Goal: Transaction & Acquisition: Purchase product/service

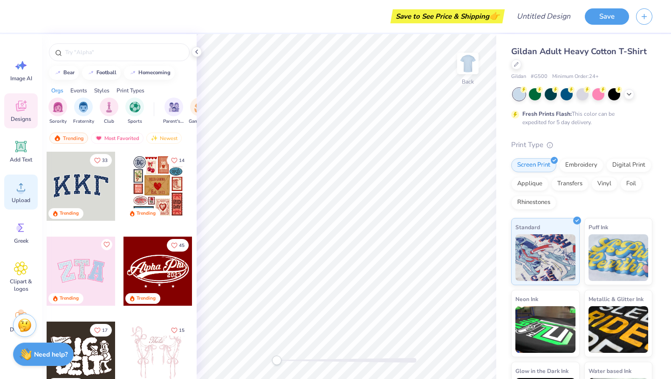
click at [28, 192] on icon at bounding box center [21, 187] width 14 height 14
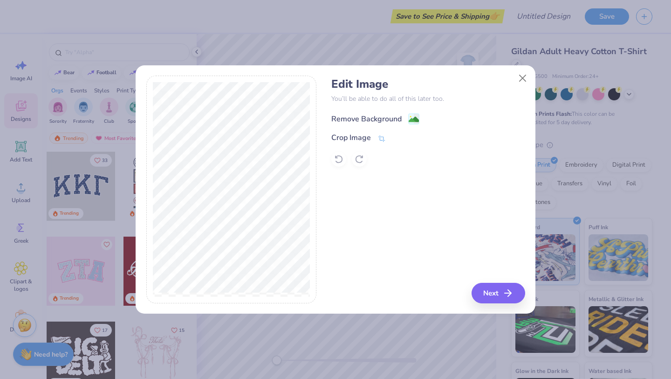
click at [363, 120] on div "Remove Background" at bounding box center [367, 118] width 70 height 11
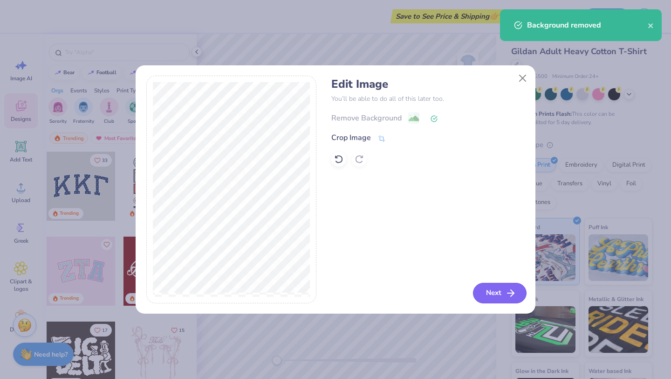
click at [507, 298] on icon "button" at bounding box center [510, 292] width 11 height 11
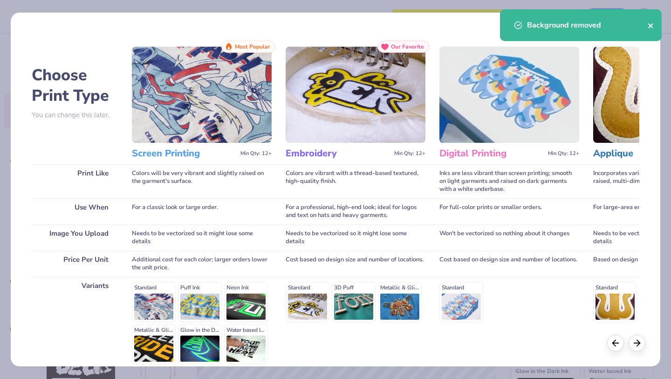
click at [648, 27] on icon "close" at bounding box center [651, 25] width 7 height 7
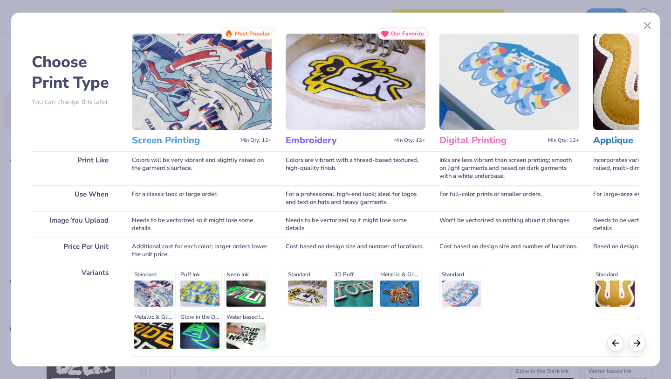
scroll to position [15, 0]
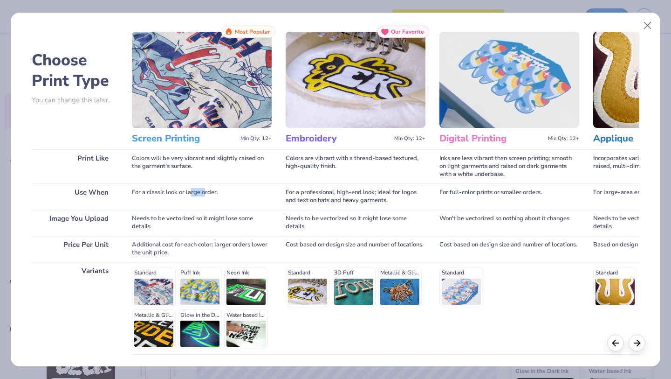
drag, startPoint x: 193, startPoint y: 192, endPoint x: 207, endPoint y: 192, distance: 14.5
click at [207, 192] on div "For a classic look or large order." at bounding box center [202, 196] width 140 height 26
drag, startPoint x: 447, startPoint y: 194, endPoint x: 537, endPoint y: 193, distance: 89.5
click at [536, 194] on div "For full-color prints or smaller orders." at bounding box center [510, 196] width 140 height 26
click at [537, 193] on div "For full-color prints or smaller orders." at bounding box center [510, 196] width 140 height 26
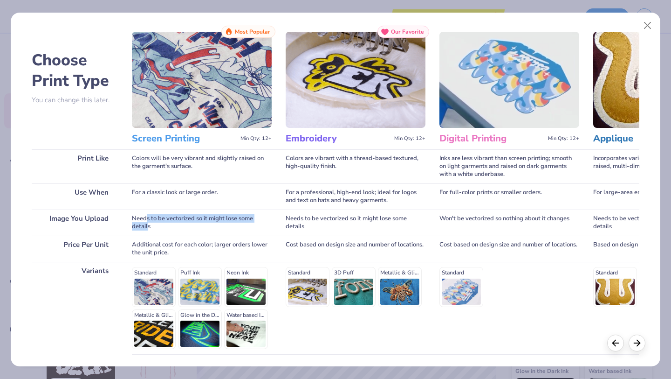
drag, startPoint x: 145, startPoint y: 219, endPoint x: 149, endPoint y: 228, distance: 10.7
click at [149, 228] on div "Needs to be vectorized so it might lose some details" at bounding box center [202, 222] width 140 height 26
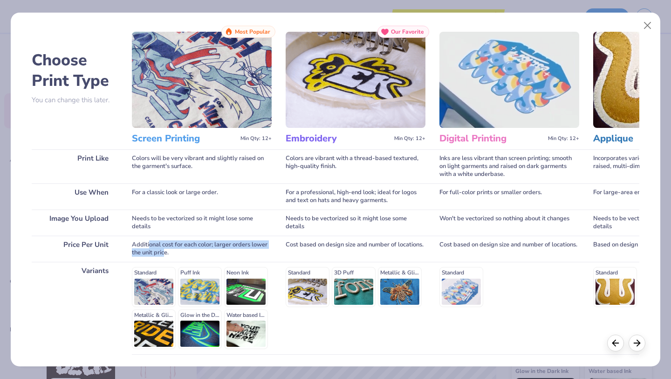
drag, startPoint x: 149, startPoint y: 245, endPoint x: 166, endPoint y: 252, distance: 18.0
click at [166, 252] on div "Additional cost for each color; larger orders lower the unit price." at bounding box center [202, 248] width 140 height 26
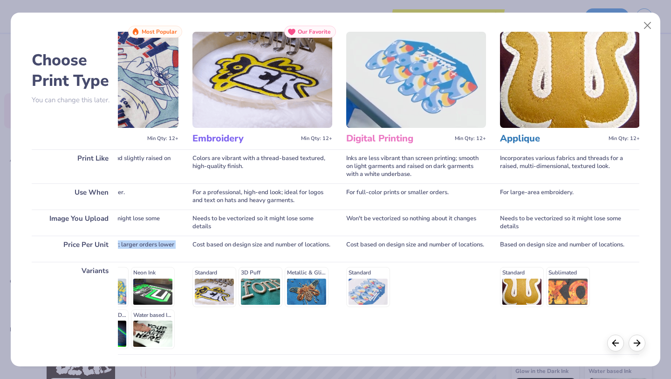
scroll to position [0, 0]
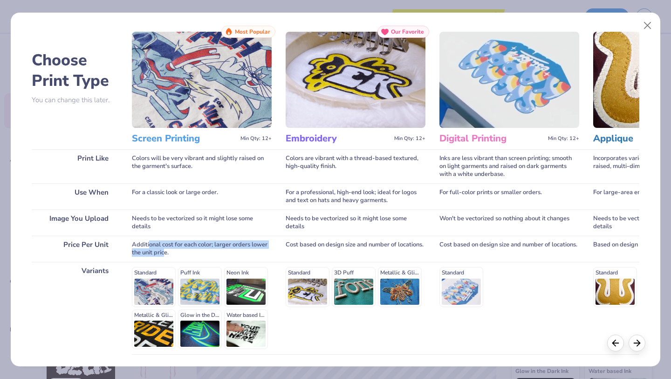
click at [206, 77] on img at bounding box center [202, 80] width 140 height 96
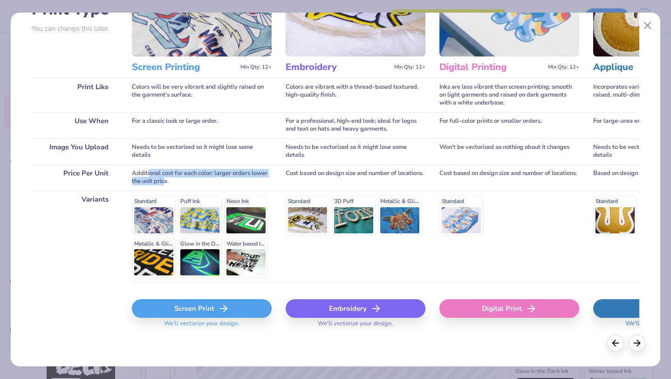
click at [184, 309] on div "Screen Print" at bounding box center [202, 308] width 140 height 19
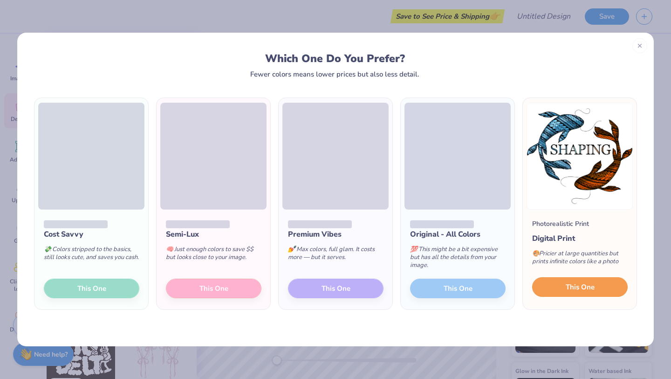
click at [590, 286] on span "This One" at bounding box center [580, 287] width 29 height 11
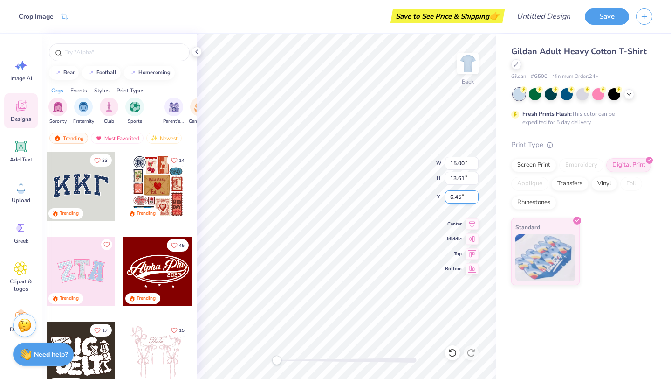
type input "5.60"
type input "5.08"
type input "4.71"
type input "4.28"
type input "3.00"
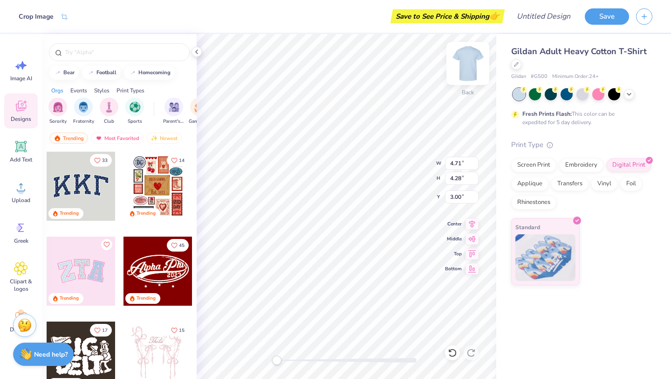
click at [470, 63] on img at bounding box center [468, 63] width 37 height 37
click at [470, 59] on img at bounding box center [468, 63] width 37 height 37
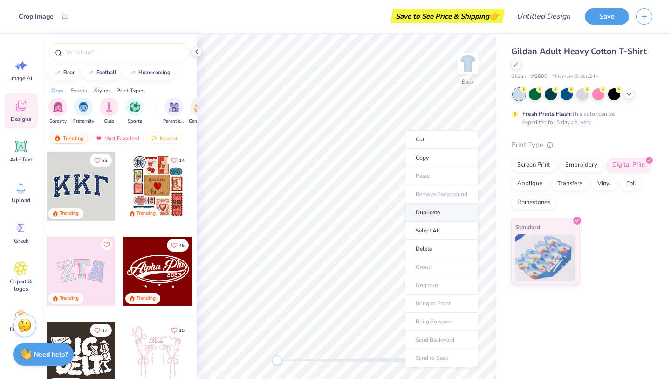
click at [433, 216] on li "Duplicate" at bounding box center [441, 212] width 73 height 18
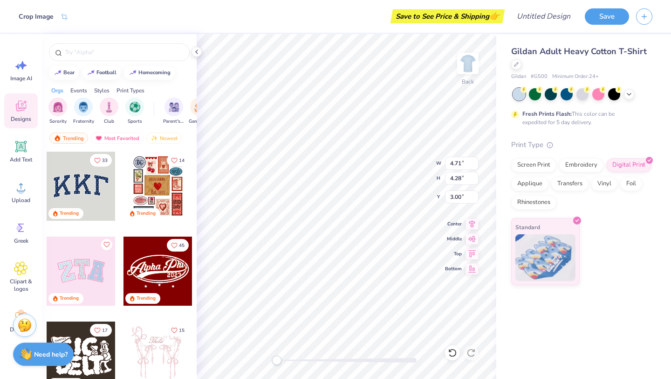
type input "4.00"
click at [464, 68] on div "Back W 4.71 4.71 " H 4.28 4.28 " Y 4.00 4.00 " Center Middle Top Bottom" at bounding box center [347, 206] width 300 height 345
click at [464, 69] on img at bounding box center [468, 63] width 37 height 37
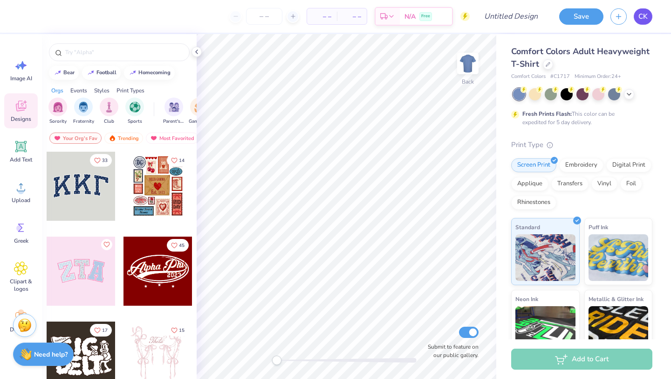
click at [644, 17] on span "CK" at bounding box center [643, 16] width 9 height 11
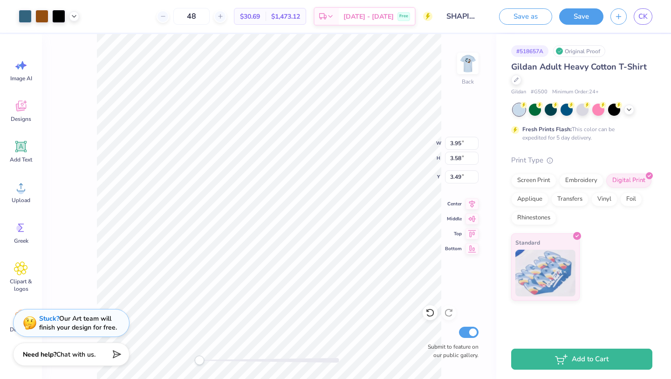
type input "3.95"
type input "3.58"
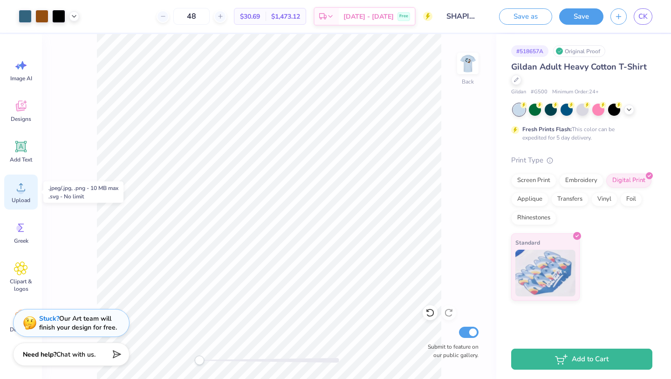
click at [23, 179] on div "Upload" at bounding box center [21, 191] width 34 height 35
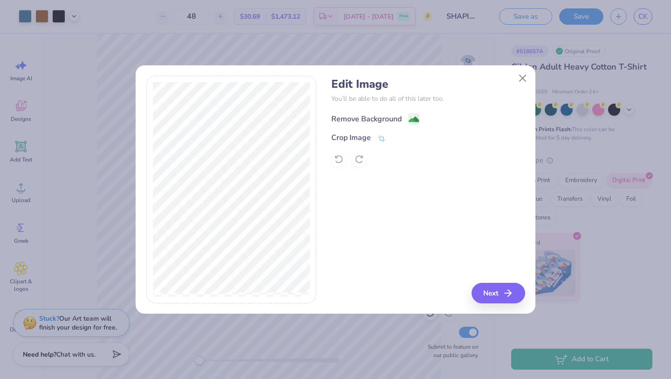
click at [382, 116] on div "Remove Background" at bounding box center [367, 118] width 70 height 11
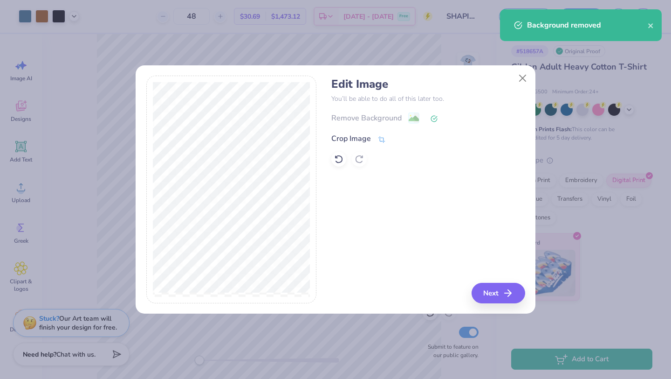
click at [367, 138] on div "Crop Image" at bounding box center [352, 138] width 40 height 11
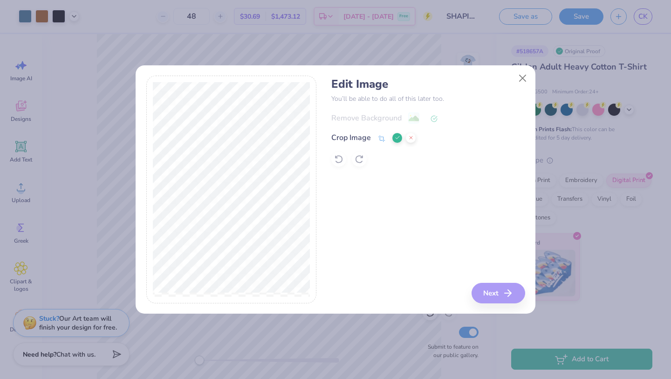
click at [505, 292] on div "Edit Image You’ll be able to do all of this later too. Remove Background Crop I…" at bounding box center [429, 190] width 194 height 228
click at [396, 137] on icon at bounding box center [398, 138] width 6 height 6
click at [487, 290] on button "Next" at bounding box center [500, 293] width 54 height 21
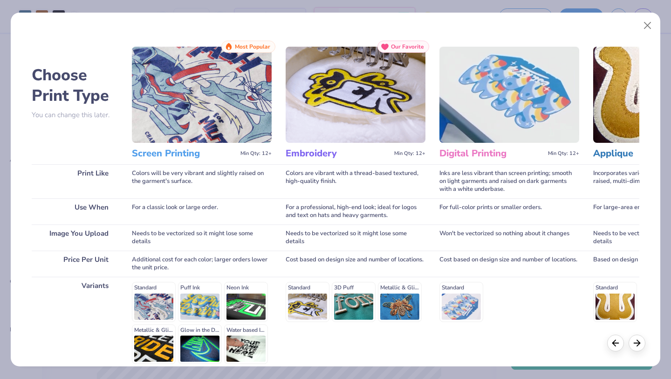
click at [161, 301] on div "Standard Puff Ink Neon Ink Metallic & Glitter Ink Glow in the Dark Ink Water ba…" at bounding box center [202, 323] width 140 height 82
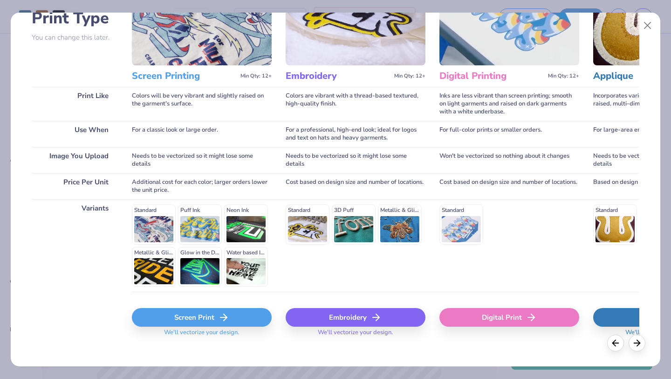
scroll to position [86, 0]
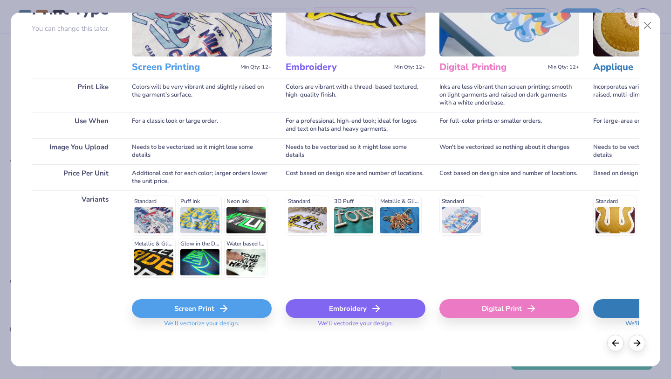
click at [207, 305] on div "Screen Print" at bounding box center [202, 308] width 140 height 19
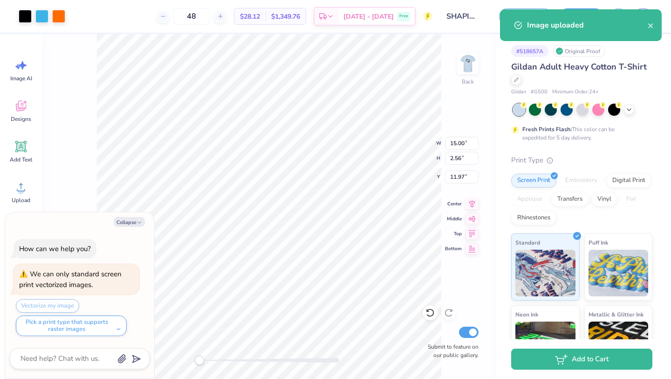
type textarea "x"
type input "3.95"
type input "3.58"
type input "3.49"
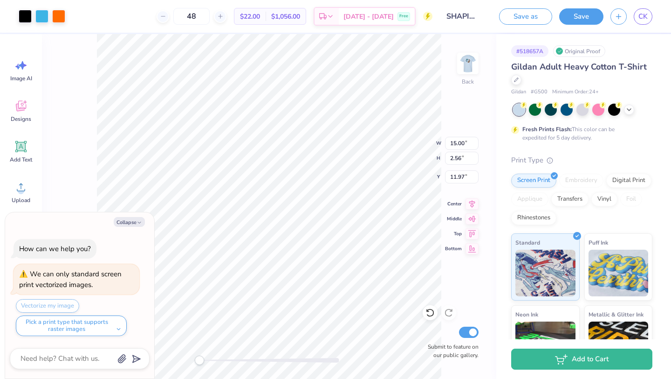
type textarea "x"
type input "9.49"
type input "1.62"
type textarea "x"
type input "6.51"
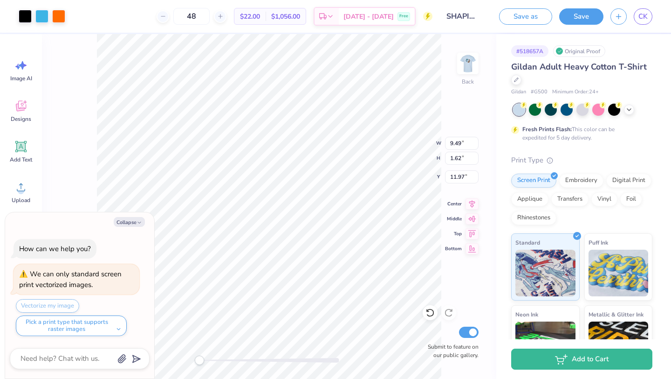
type input "1.11"
type textarea "x"
type input "5.47"
type input "0.93"
type input "3.00"
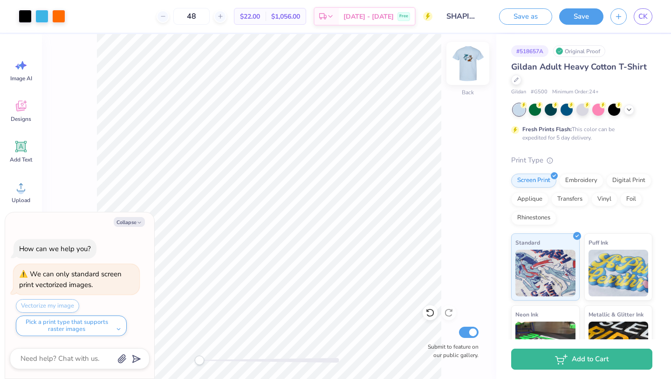
click at [463, 62] on img at bounding box center [468, 63] width 37 height 37
type textarea "x"
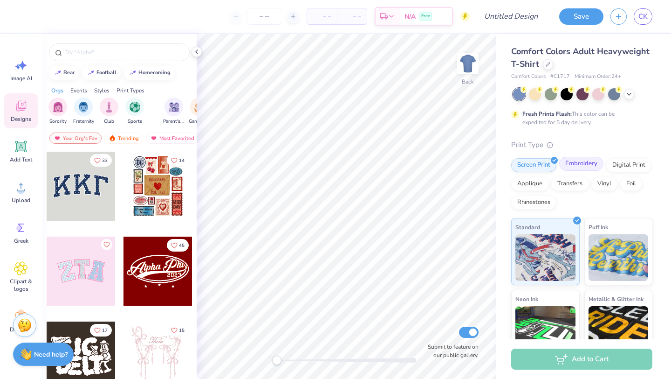
click at [583, 169] on div "Embroidery" at bounding box center [582, 164] width 44 height 14
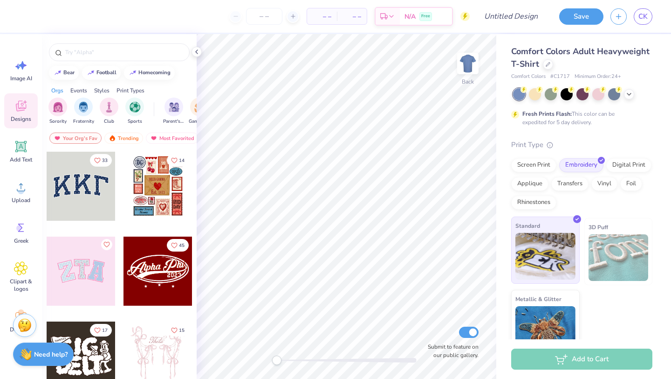
click at [545, 245] on img at bounding box center [546, 256] width 60 height 47
click at [546, 64] on icon at bounding box center [548, 63] width 5 height 5
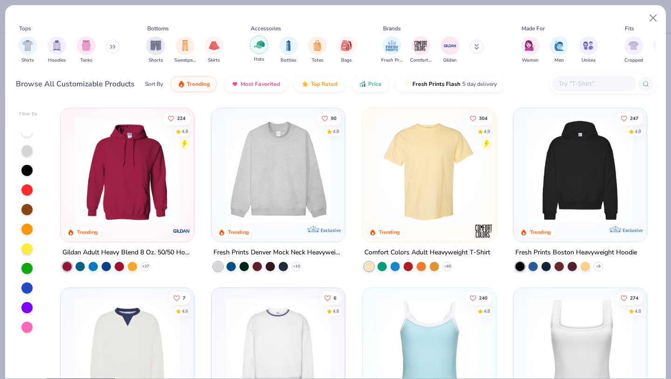
click at [259, 43] on img "filter for Hats" at bounding box center [259, 44] width 11 height 11
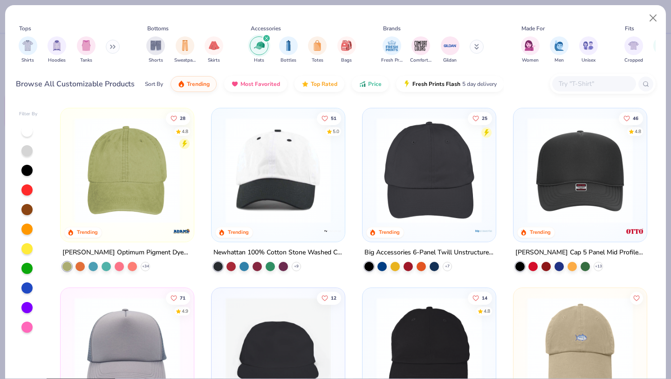
click at [412, 173] on img at bounding box center [429, 170] width 115 height 105
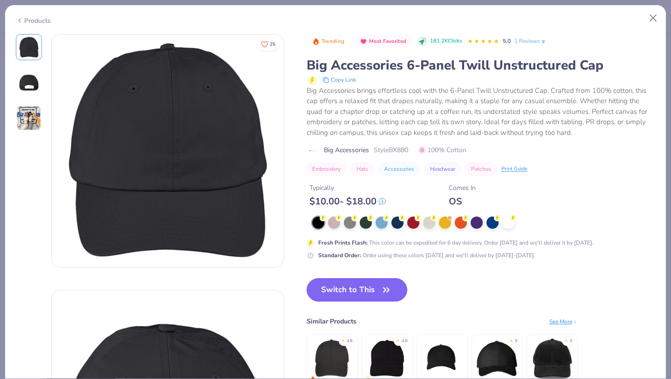
click at [357, 289] on button "Switch to This" at bounding box center [357, 289] width 101 height 23
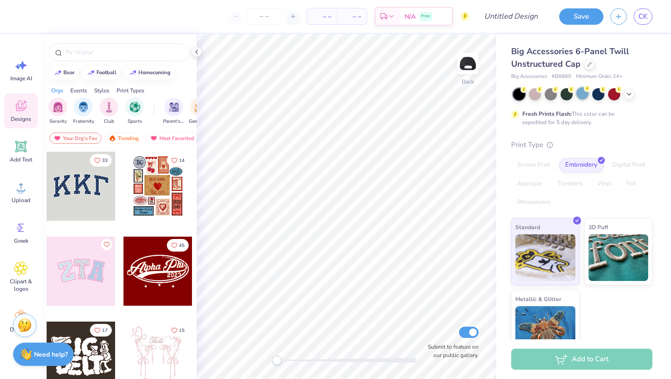
click at [582, 94] on div at bounding box center [583, 93] width 12 height 12
click at [548, 95] on div at bounding box center [551, 93] width 12 height 12
click at [631, 92] on icon at bounding box center [629, 93] width 7 height 7
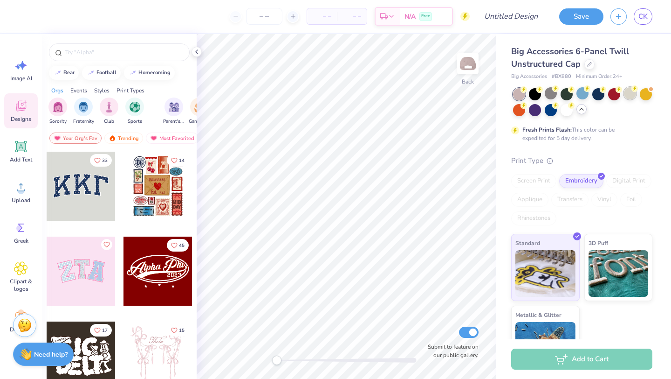
click at [632, 95] on div at bounding box center [630, 93] width 12 height 12
click at [13, 197] on span "Upload" at bounding box center [21, 199] width 19 height 7
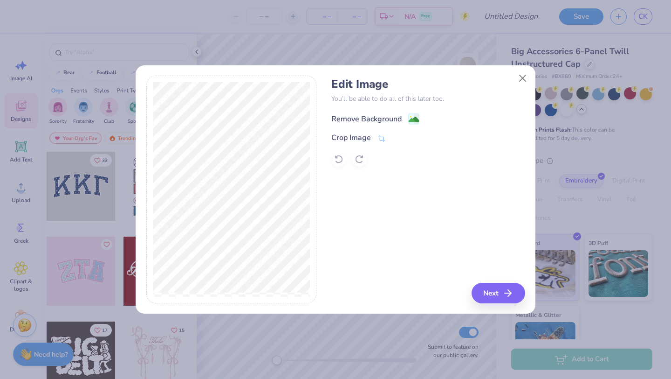
click at [370, 116] on div "Remove Background" at bounding box center [367, 118] width 70 height 11
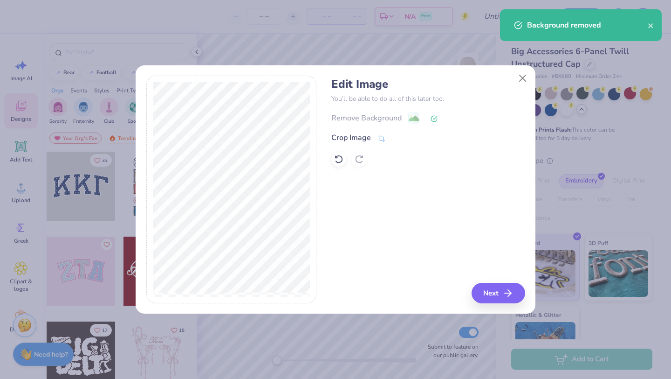
click at [358, 137] on div "Crop Image" at bounding box center [352, 137] width 40 height 11
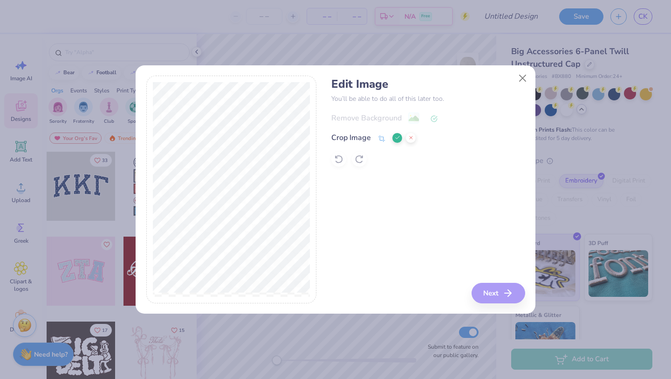
click at [506, 292] on div "Edit Image You’ll be able to do all of this later too. Remove Background Crop I…" at bounding box center [429, 190] width 194 height 228
click at [439, 236] on div "Edit Image You’ll be able to do all of this later too. Remove Background Crop I…" at bounding box center [429, 190] width 194 height 228
click at [395, 139] on icon at bounding box center [398, 138] width 6 height 6
click at [498, 291] on button "Next" at bounding box center [500, 293] width 54 height 21
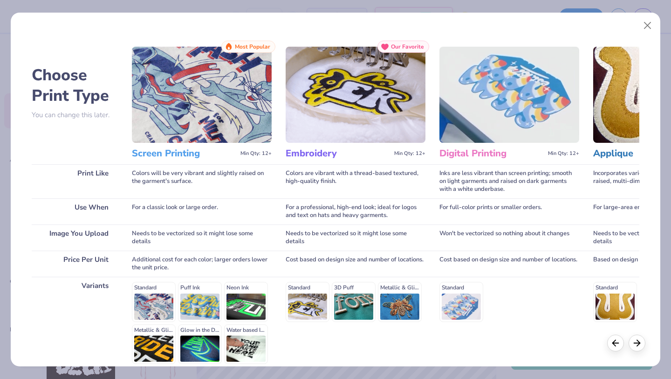
scroll to position [86, 0]
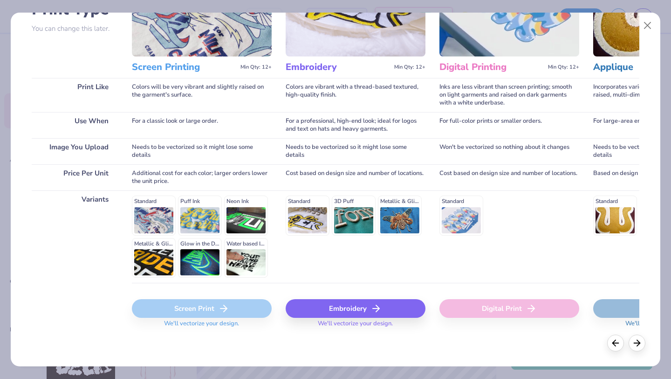
click at [349, 317] on div "Embroidery" at bounding box center [356, 308] width 140 height 19
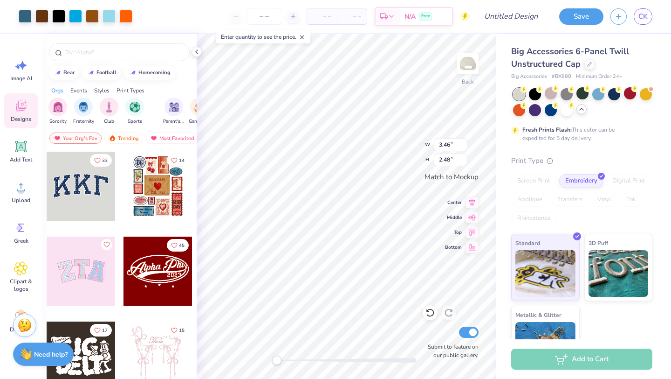
type input "2.55"
type input "1.83"
click at [465, 61] on img at bounding box center [468, 63] width 37 height 37
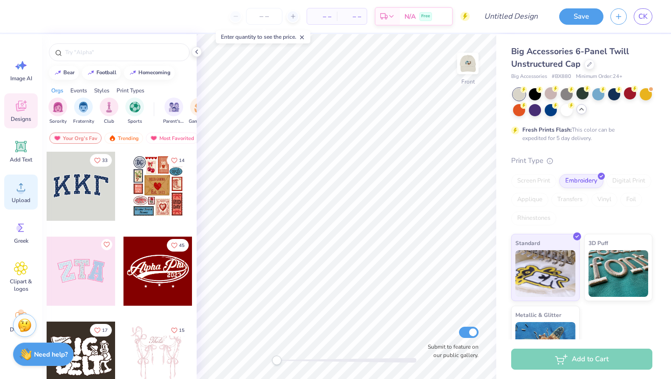
click at [23, 195] on div "Upload" at bounding box center [21, 191] width 34 height 35
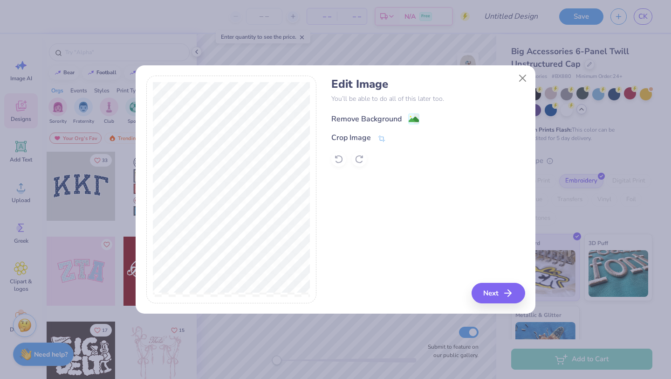
click at [386, 116] on div "Remove Background" at bounding box center [367, 118] width 70 height 11
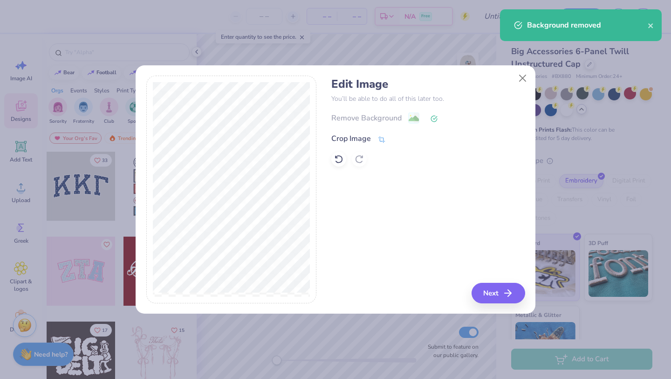
click at [367, 136] on div "Crop Image" at bounding box center [352, 138] width 40 height 11
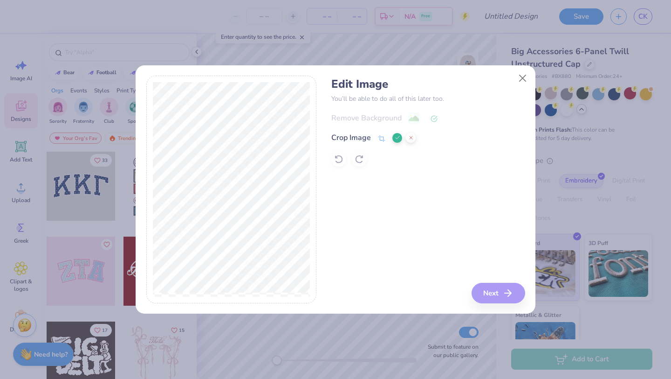
click at [502, 288] on div "Edit Image You’ll be able to do all of this later too. Remove Background Crop I…" at bounding box center [429, 190] width 194 height 228
click at [449, 187] on div "Edit Image You’ll be able to do all of this later too. Remove Background Crop I…" at bounding box center [429, 190] width 194 height 228
click at [397, 139] on icon at bounding box center [398, 138] width 6 height 6
click at [510, 303] on div "Edit Image You’ll be able to do all of this later too. Remove Background Crop I…" at bounding box center [336, 195] width 400 height 238
click at [502, 289] on button "Next" at bounding box center [500, 293] width 54 height 21
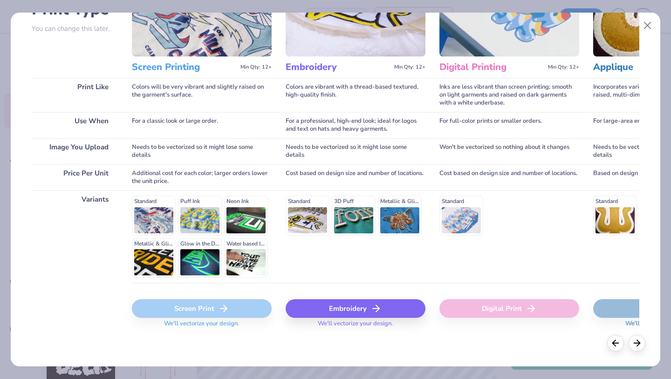
click at [328, 304] on div "Embroidery" at bounding box center [356, 308] width 140 height 19
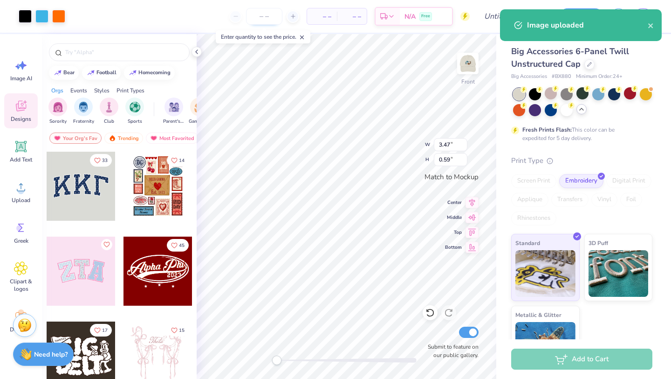
click at [264, 21] on input "number" at bounding box center [264, 16] width 36 height 17
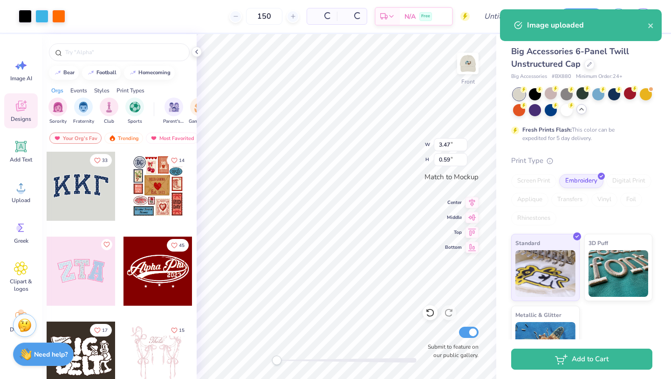
type input "150"
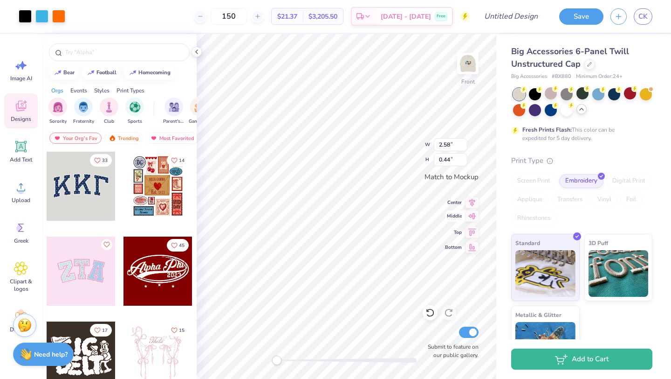
type input "2.58"
type input "0.44"
type input "2.09"
type input "0.36"
type input "1.80"
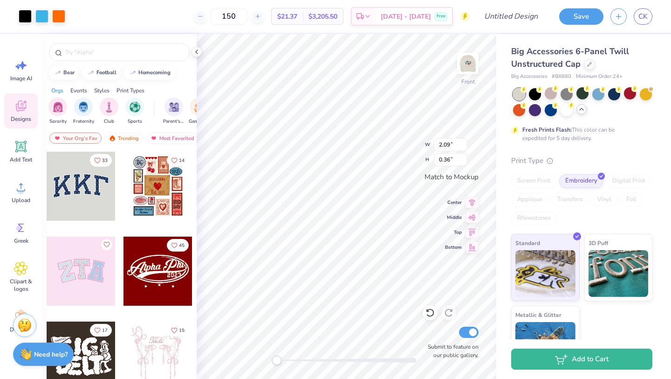
type input "0.31"
type input "2.05"
type input "0.35"
click at [472, 54] on img at bounding box center [468, 63] width 37 height 37
type input "2.16"
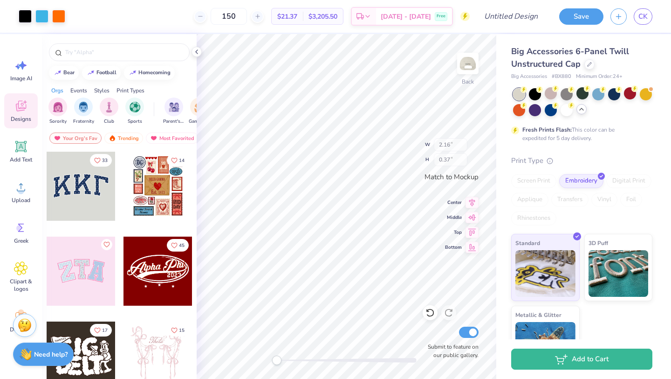
type input "0.37"
type input "2.55"
type input "1.83"
type input "2.82"
type input "2.03"
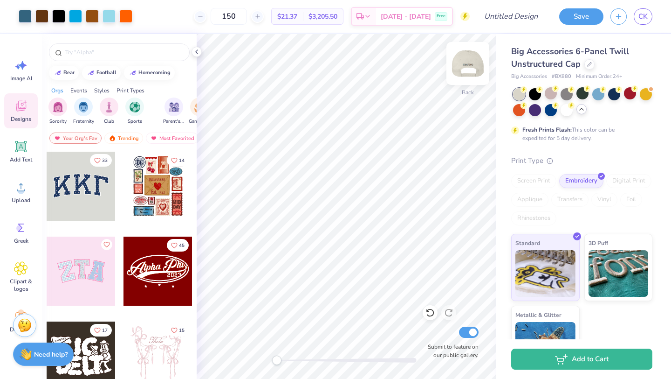
click at [464, 70] on img at bounding box center [468, 63] width 37 height 37
click at [473, 64] on img at bounding box center [468, 63] width 37 height 37
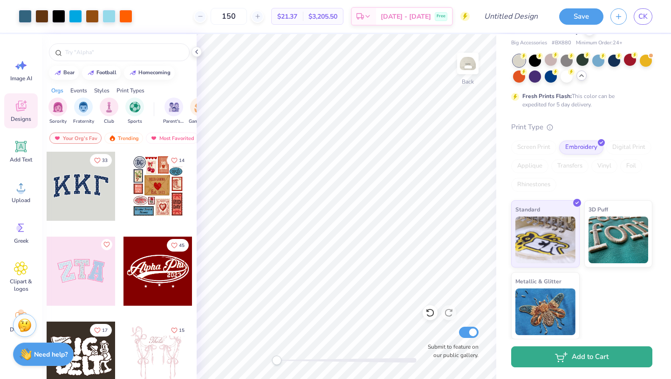
click at [575, 355] on button "Add to Cart" at bounding box center [582, 356] width 141 height 21
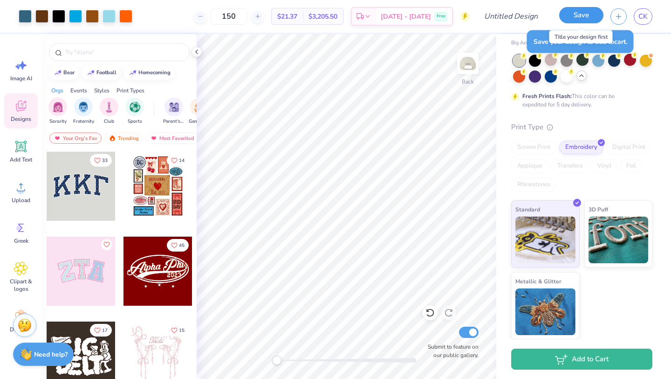
click at [587, 11] on button "Save" at bounding box center [582, 15] width 44 height 16
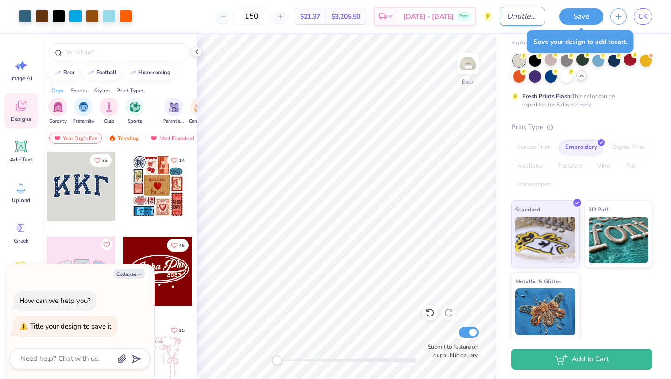
type textarea "x"
click at [524, 15] on input "Design Title" at bounding box center [523, 16] width 46 height 19
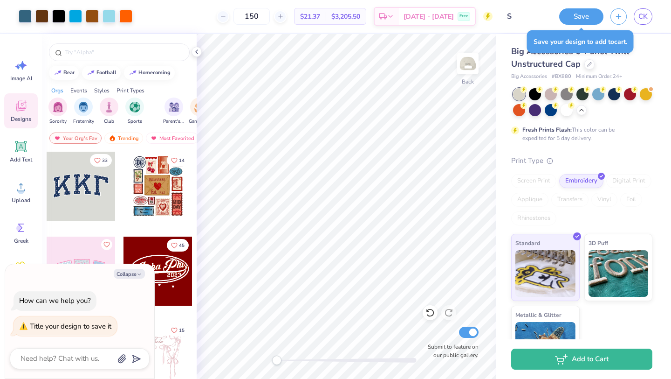
type input "SH"
type textarea "x"
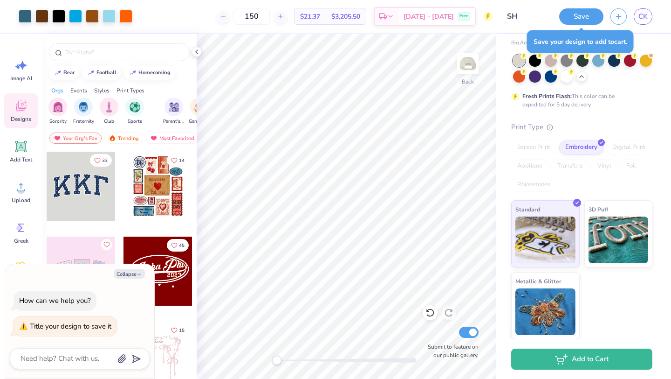
type input "SHA"
type textarea "x"
type input "SHAP"
type textarea "x"
type input "SHAPI"
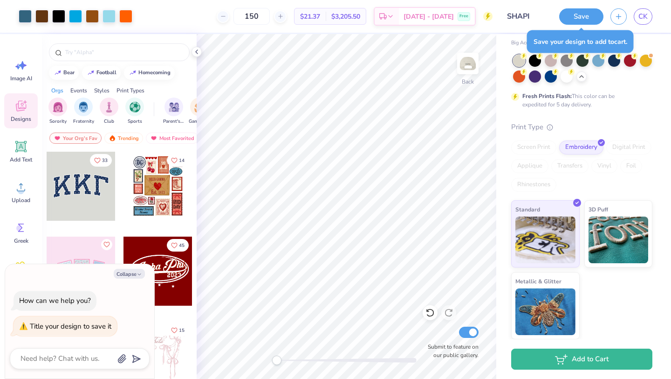
type textarea "x"
type input "SHAPIN"
type textarea "x"
type input "SHAPING"
type textarea "x"
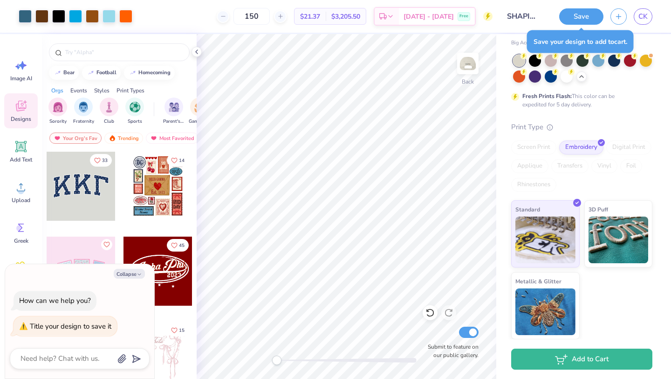
type input "SHAPING"
type textarea "x"
type input "SHAPING h"
type textarea "x"
type input "SHAPING"
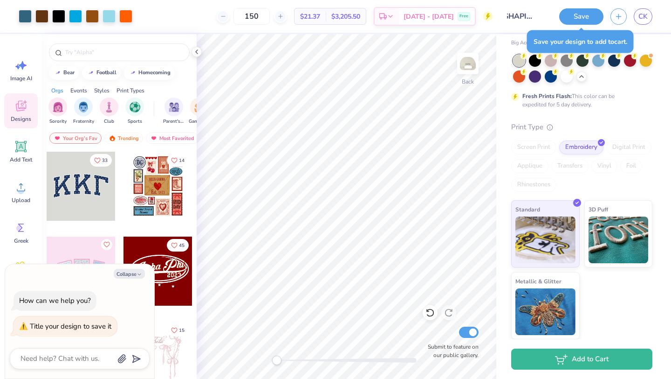
type textarea "x"
type input "SHAPING H"
type textarea "x"
type input "SHAPING Ha"
type textarea "x"
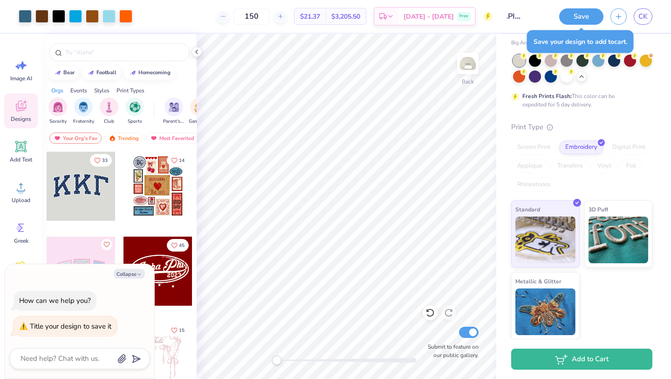
type input "SHAPING Hat"
type textarea "x"
type input "SHAPING Hat"
click at [581, 12] on button "Save" at bounding box center [582, 15] width 44 height 16
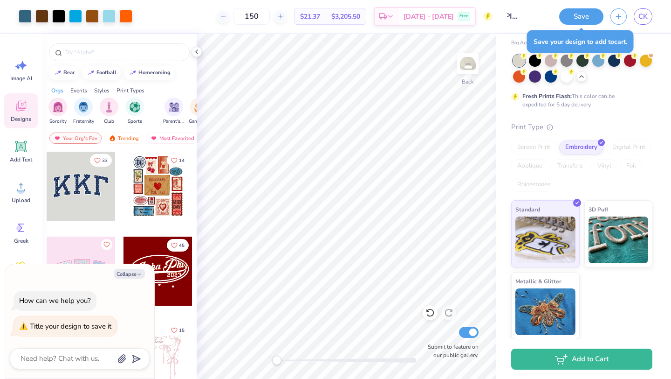
scroll to position [0, 0]
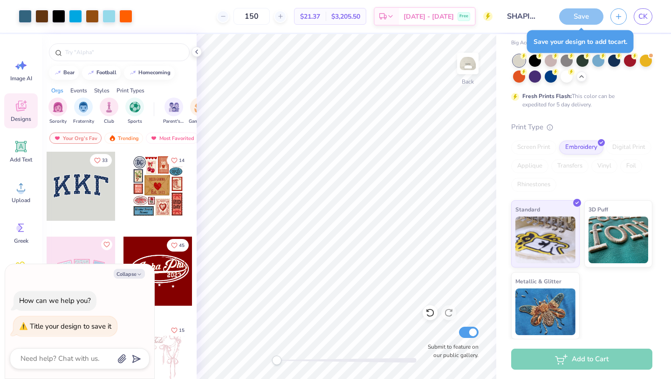
click at [649, 320] on div "Standard 3D Puff Metallic & Glitter" at bounding box center [582, 269] width 141 height 139
click at [642, 304] on div "Standard 3D Puff Metallic & Glitter" at bounding box center [582, 269] width 141 height 139
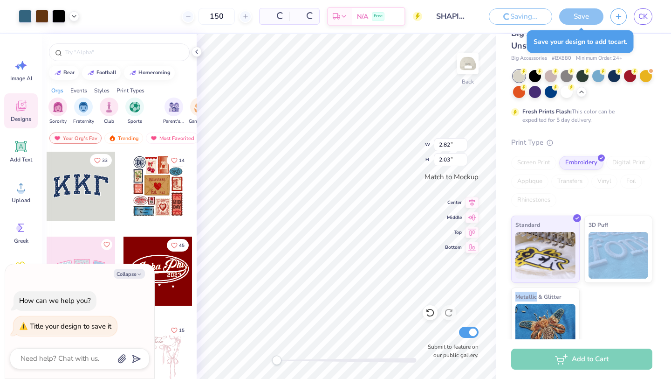
scroll to position [49, 0]
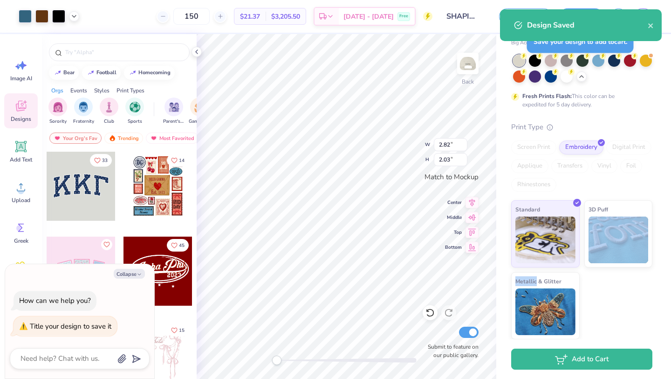
type textarea "x"
type input "2.59"
type input "1.86"
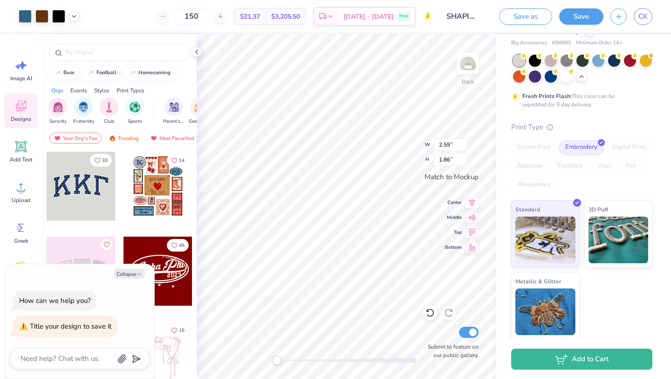
click at [628, 304] on div "Standard 3D Puff Metallic & Glitter" at bounding box center [582, 269] width 141 height 139
click at [591, 21] on button "Save" at bounding box center [582, 15] width 44 height 16
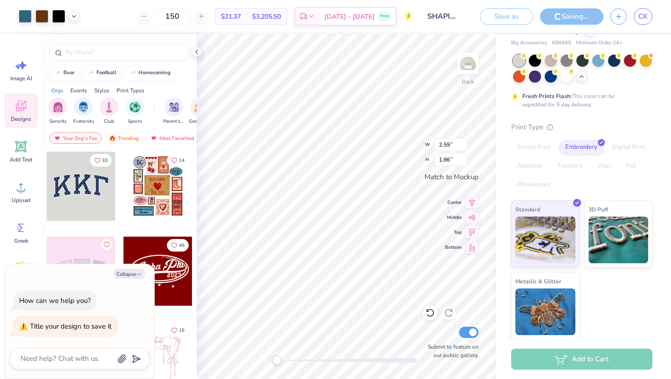
click at [626, 323] on div "Standard 3D Puff Metallic & Glitter" at bounding box center [582, 269] width 141 height 139
click at [565, 77] on div at bounding box center [567, 75] width 12 height 12
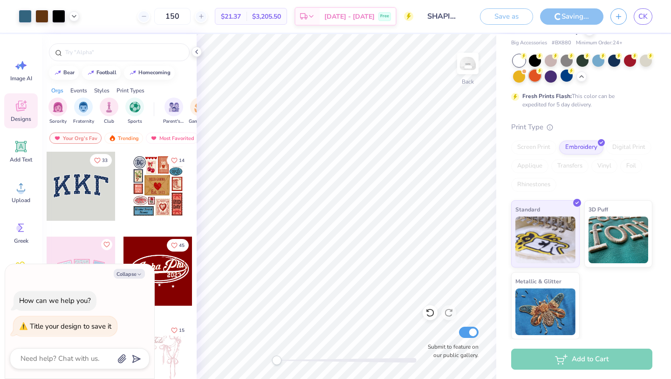
click at [537, 77] on div at bounding box center [535, 75] width 12 height 12
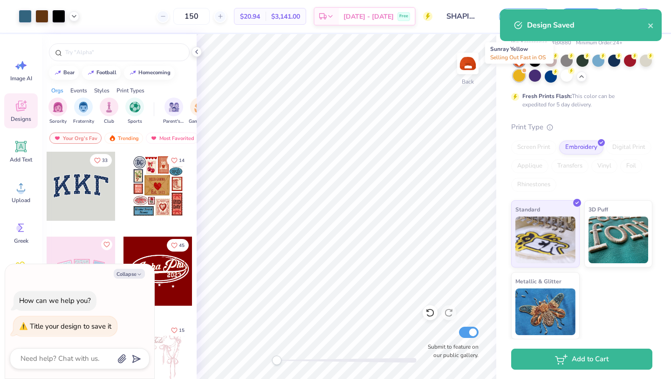
click at [521, 77] on div at bounding box center [519, 75] width 12 height 12
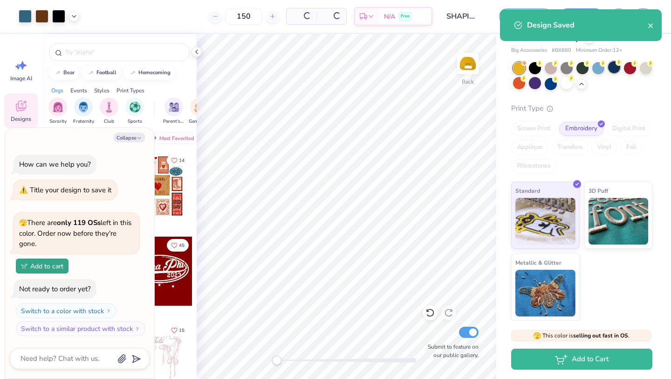
scroll to position [42, 0]
click at [651, 69] on div at bounding box center [646, 67] width 12 height 12
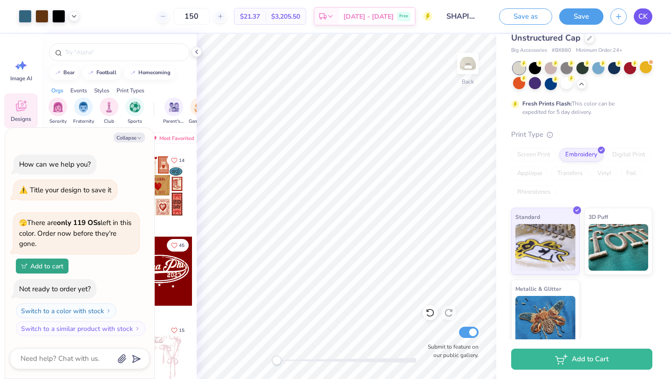
click at [645, 16] on div "Art colors 150 $21.37 Per Item $3,205.50 Total Est. Delivery Sep 23 - 26 Free D…" at bounding box center [335, 189] width 671 height 379
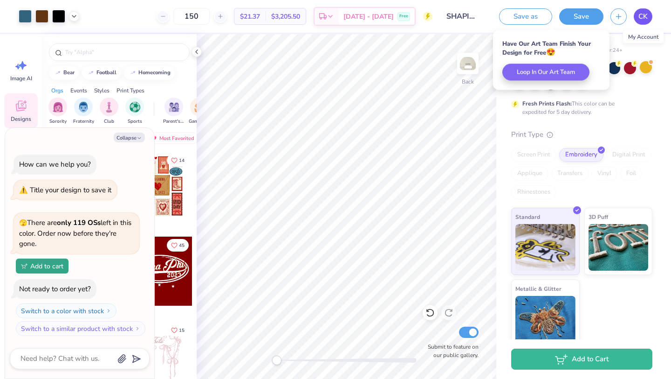
click at [649, 11] on link "CK" at bounding box center [643, 16] width 19 height 16
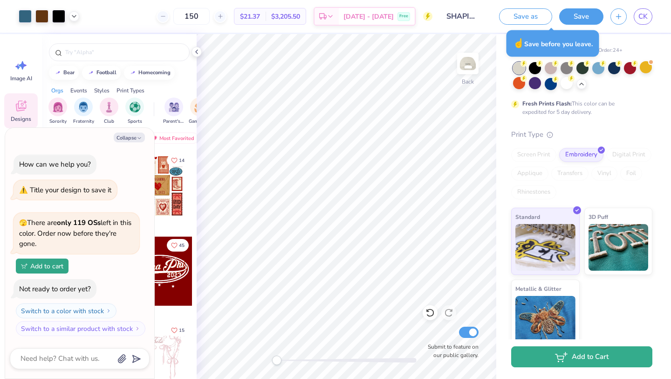
click at [623, 354] on button "Add to Cart" at bounding box center [582, 356] width 141 height 21
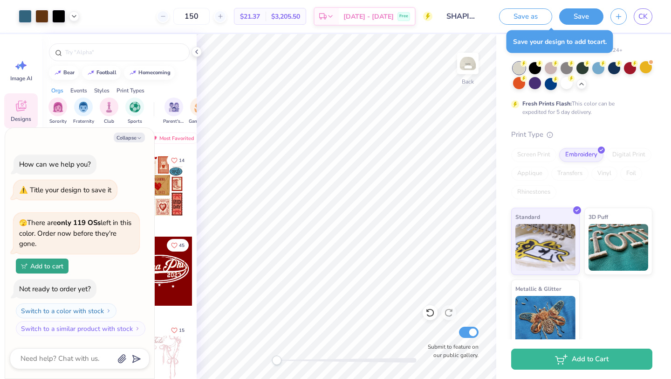
click at [643, 7] on div "Save as Save CK" at bounding box center [581, 16] width 179 height 33
click at [585, 15] on button "Save" at bounding box center [582, 16] width 44 height 16
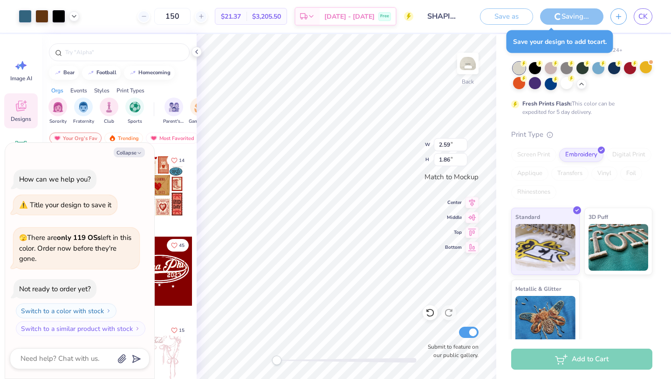
type textarea "x"
type input "2.83"
type input "2.03"
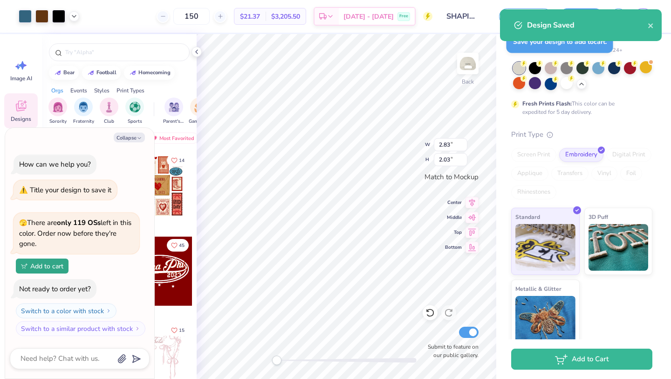
click at [629, 308] on div "Standard 3D Puff Metallic & Glitter" at bounding box center [582, 277] width 141 height 139
click at [599, 361] on button "Add to Cart" at bounding box center [582, 356] width 141 height 21
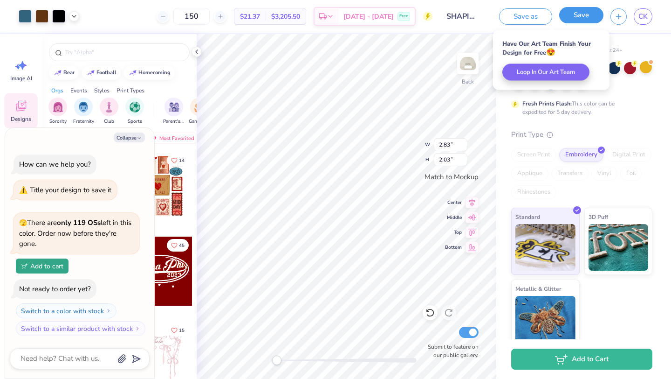
click at [595, 18] on button "Save" at bounding box center [582, 15] width 44 height 16
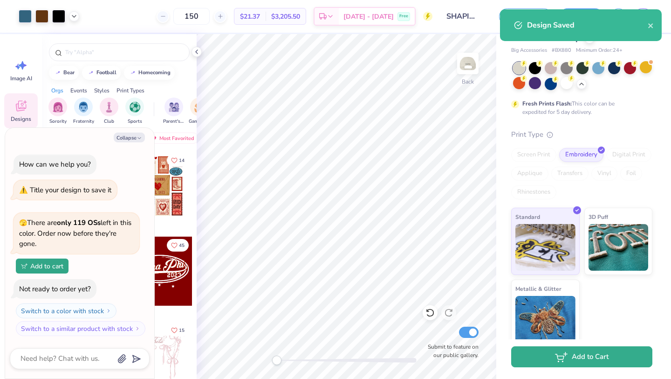
click at [616, 362] on button "Add to Cart" at bounding box center [582, 356] width 141 height 21
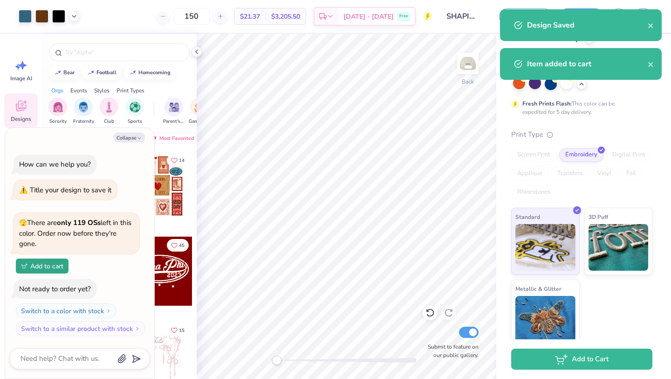
type textarea "x"
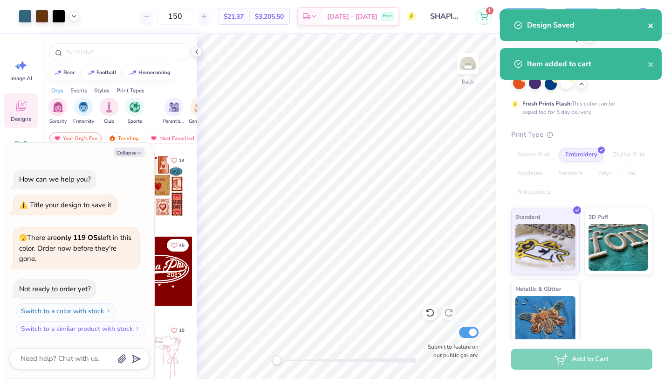
click at [651, 23] on icon "close" at bounding box center [651, 25] width 7 height 7
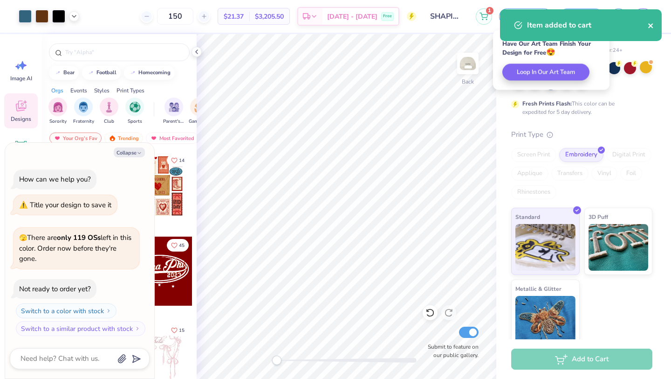
click at [650, 24] on icon "close" at bounding box center [651, 25] width 7 height 7
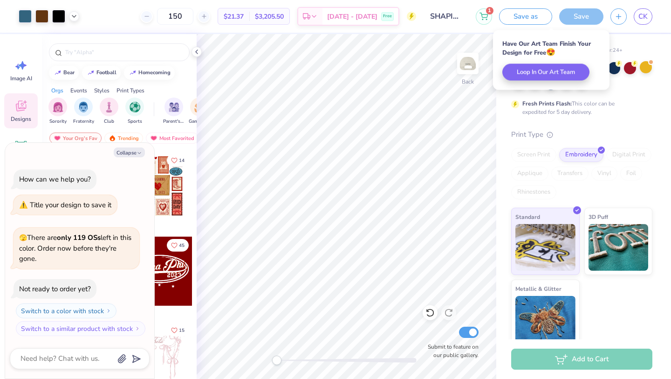
click at [648, 21] on div "Item added to cart" at bounding box center [581, 28] width 166 height 42
click at [644, 14] on span "CK" at bounding box center [643, 16] width 9 height 11
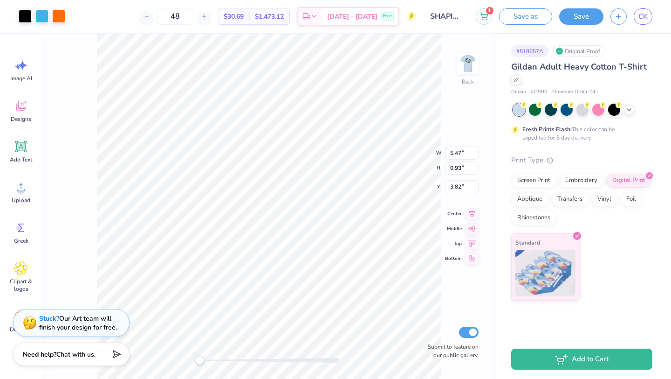
type input "4.81"
type input "0.82"
type input "3.94"
type input "5.18"
type input "0.88"
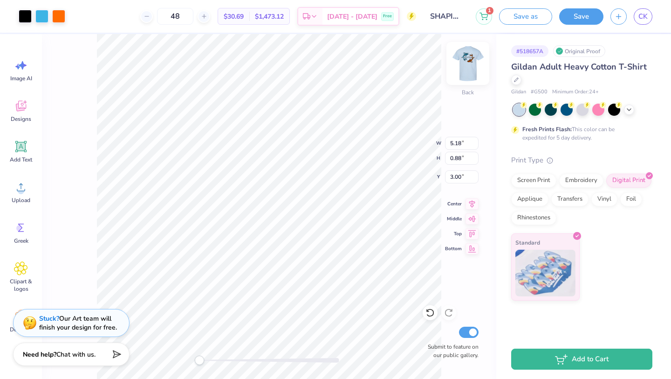
click at [462, 61] on img at bounding box center [468, 63] width 37 height 37
click at [469, 58] on img at bounding box center [468, 63] width 37 height 37
click at [470, 58] on img at bounding box center [468, 63] width 37 height 37
type input "9.70"
type input "8.79"
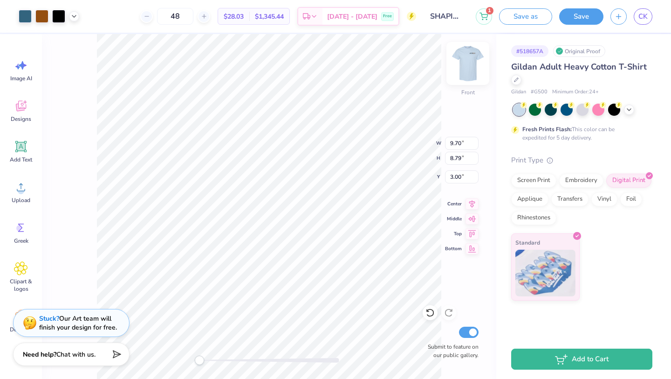
type input "10.27"
type input "9.31"
type input "3.53"
click at [461, 62] on img at bounding box center [468, 63] width 37 height 37
click at [468, 64] on img at bounding box center [468, 63] width 37 height 37
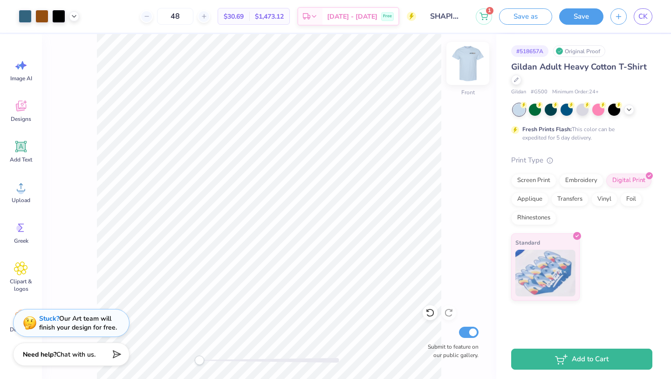
click at [471, 64] on img at bounding box center [468, 63] width 37 height 37
click at [469, 74] on img at bounding box center [468, 63] width 37 height 37
click at [468, 68] on img at bounding box center [468, 63] width 37 height 37
click at [592, 20] on button "Save" at bounding box center [582, 15] width 44 height 16
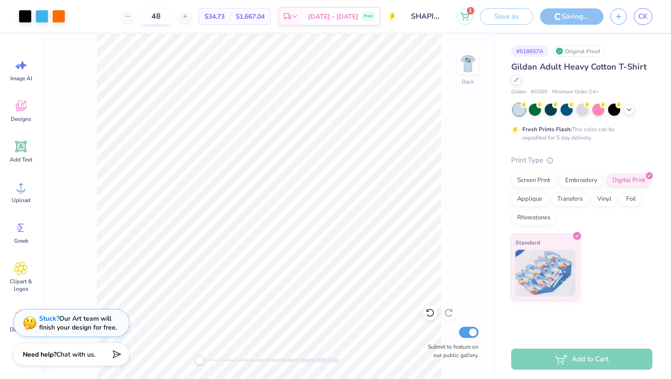
drag, startPoint x: 177, startPoint y: 17, endPoint x: 157, endPoint y: 17, distance: 20.1
click at [157, 17] on input "48" at bounding box center [156, 16] width 36 height 17
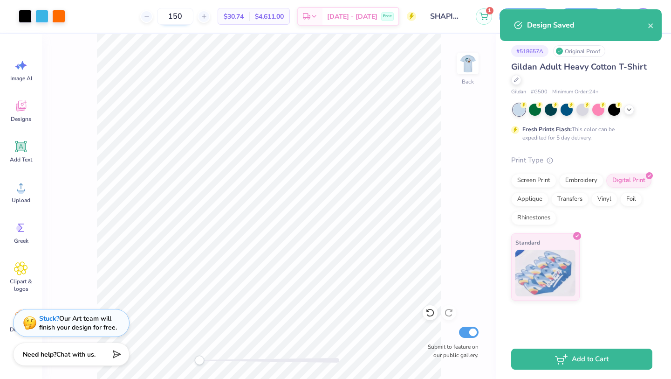
click at [189, 15] on input "150" at bounding box center [175, 16] width 36 height 17
type input "0"
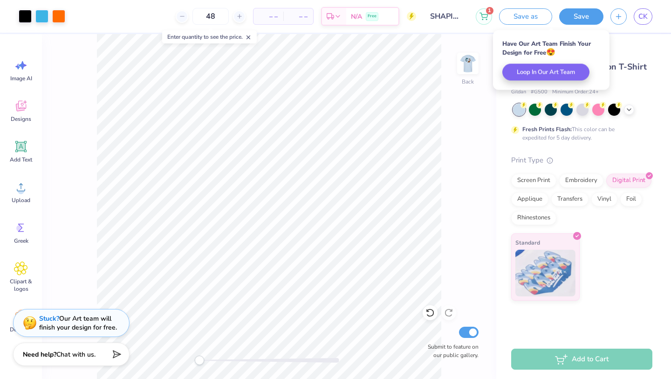
type input "48"
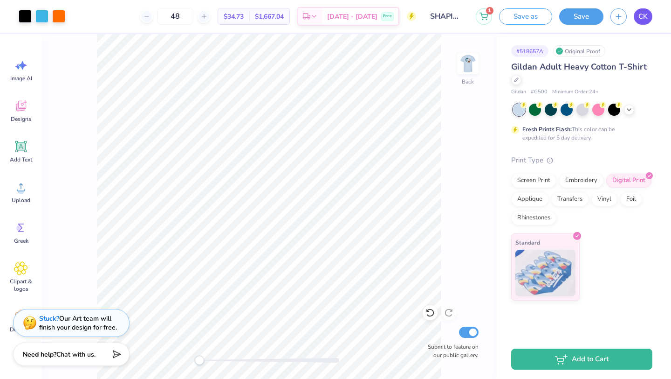
click at [651, 12] on link "CK" at bounding box center [643, 16] width 19 height 16
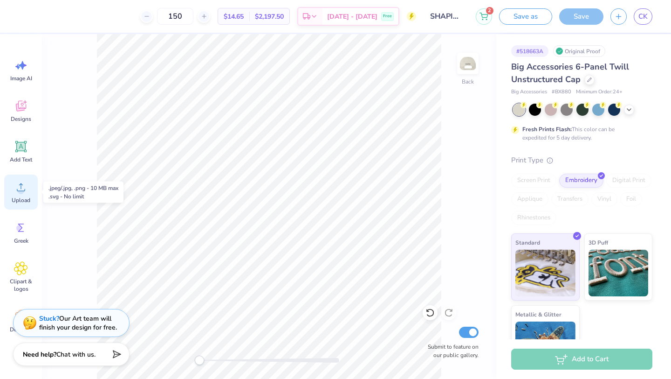
click at [21, 189] on circle at bounding box center [21, 190] width 7 height 7
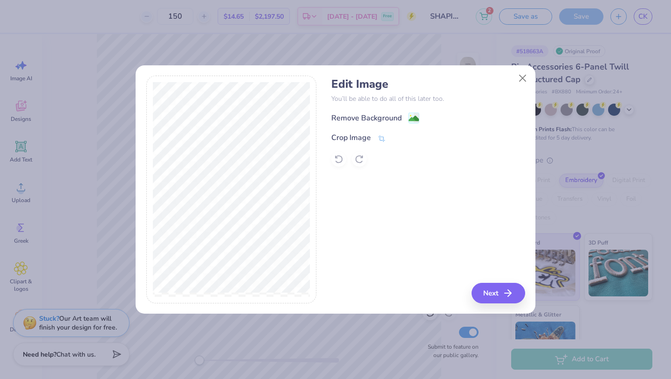
click at [377, 111] on div "Edit Image You’ll be able to do all of this later too. Remove Background Crop I…" at bounding box center [429, 121] width 194 height 89
click at [388, 115] on div "Remove Background" at bounding box center [367, 118] width 70 height 11
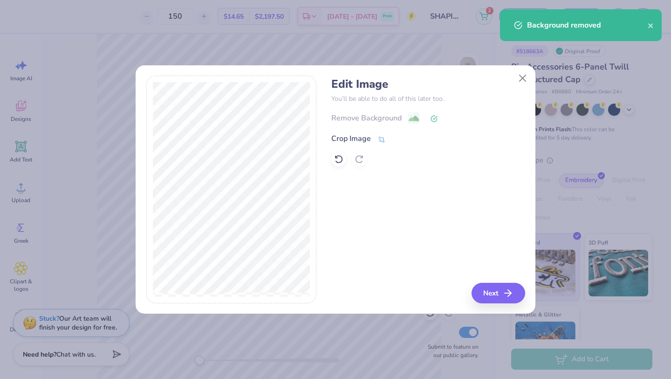
click at [361, 139] on div "Crop Image" at bounding box center [352, 138] width 40 height 11
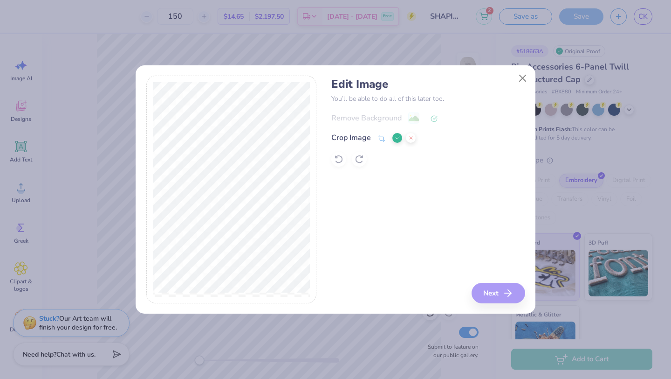
click at [396, 138] on icon at bounding box center [398, 138] width 6 height 6
click at [513, 302] on button "Next" at bounding box center [500, 293] width 54 height 21
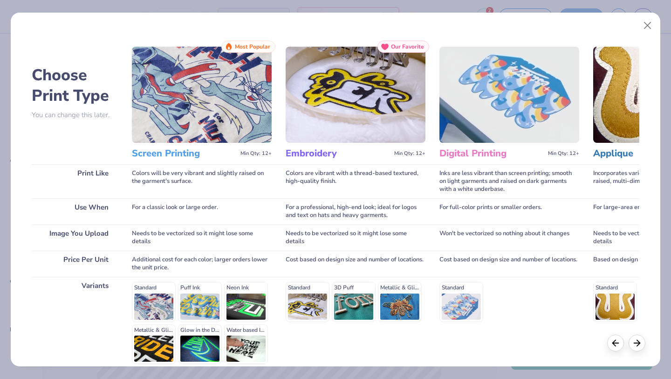
scroll to position [86, 0]
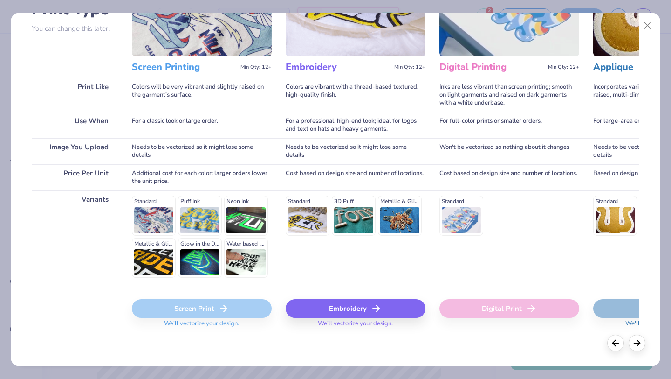
click at [323, 305] on div "Embroidery" at bounding box center [356, 308] width 140 height 19
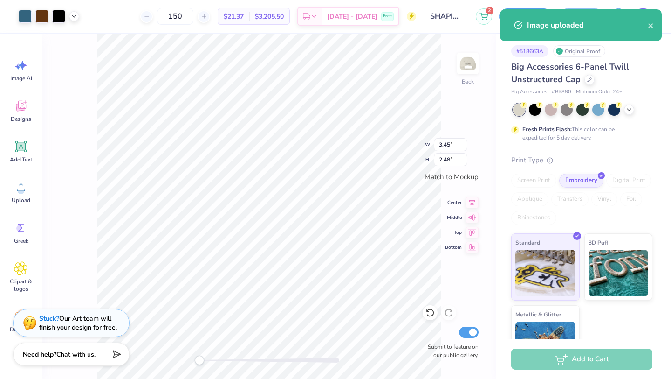
type input "2.61"
type input "1.88"
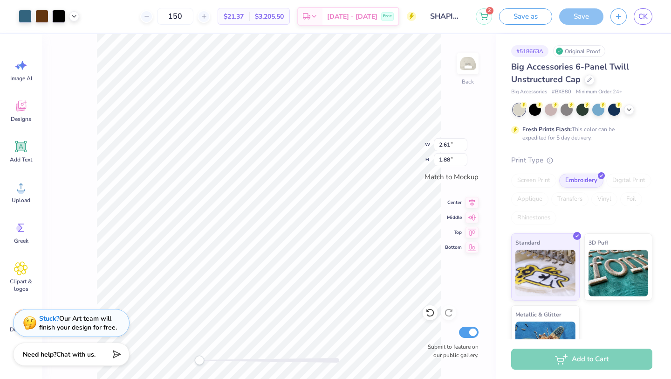
type input "2.89"
type input "2.08"
click at [467, 66] on img at bounding box center [468, 63] width 37 height 37
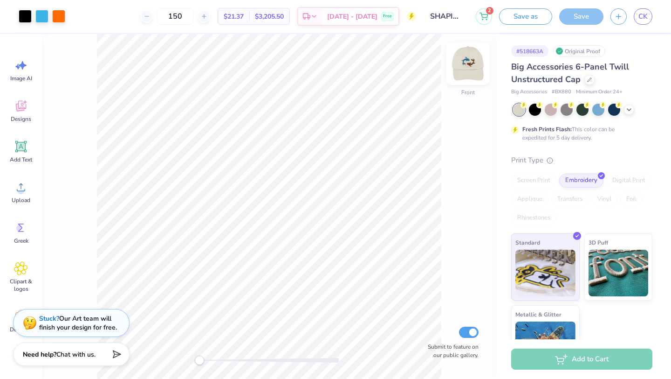
click at [468, 64] on img at bounding box center [468, 63] width 37 height 37
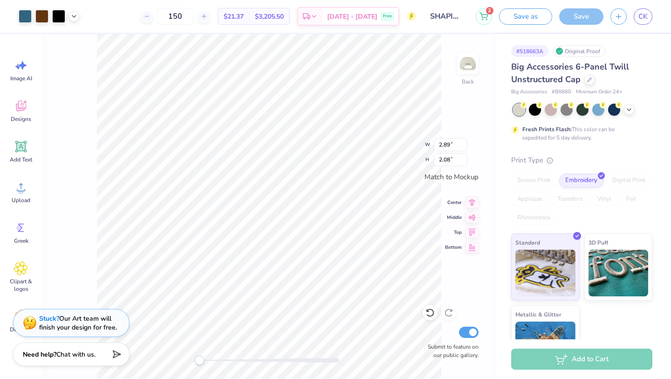
type input "3.06"
type input "2.20"
click at [581, 13] on div "Save" at bounding box center [582, 16] width 44 height 16
click at [663, 13] on div "2 Save as Save CK" at bounding box center [573, 16] width 195 height 33
click at [644, 14] on span "CK" at bounding box center [643, 16] width 9 height 11
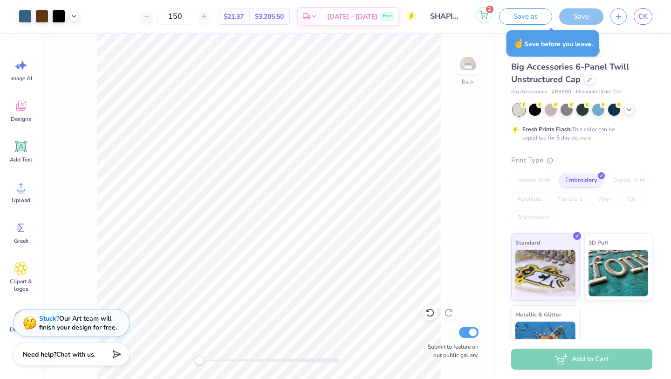
click at [481, 16] on icon at bounding box center [484, 14] width 8 height 7
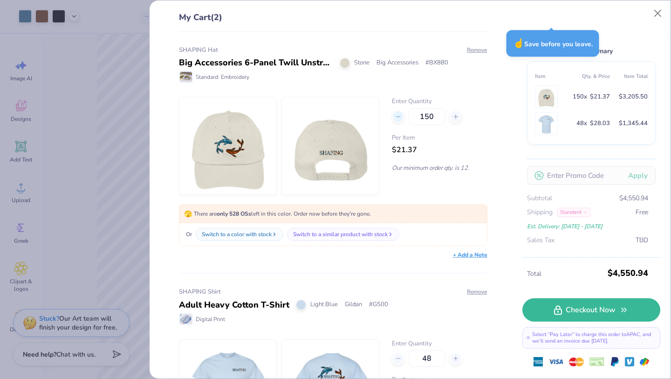
click at [397, 117] on line at bounding box center [399, 117] width 4 height 0
click at [457, 117] on icon at bounding box center [456, 116] width 7 height 7
type input "149"
click at [479, 50] on button "Remove" at bounding box center [477, 50] width 21 height 8
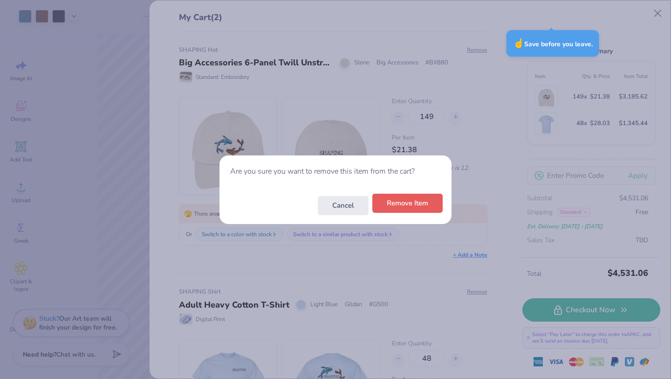
click at [400, 208] on button "Remove Item" at bounding box center [408, 203] width 70 height 19
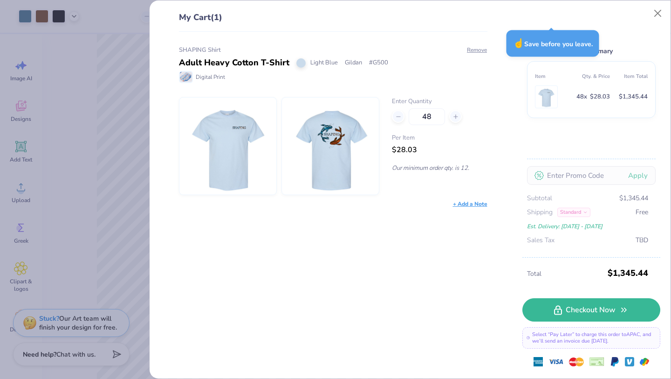
click at [97, 161] on div "My Cart (1) SHAPING Shirt Adult Heavy Cotton T-Shirt Light Blue Gildan # G500 D…" at bounding box center [335, 189] width 671 height 379
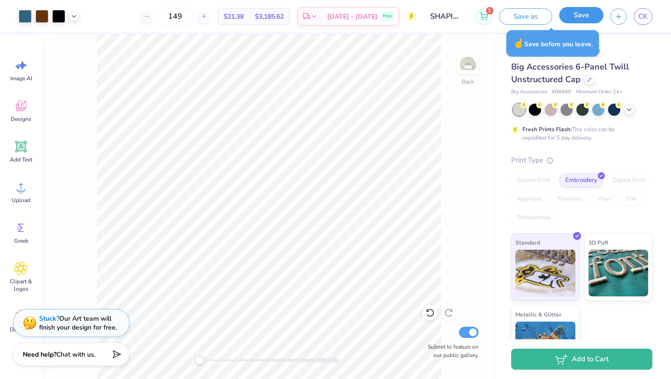
click at [584, 13] on button "Save" at bounding box center [582, 15] width 44 height 16
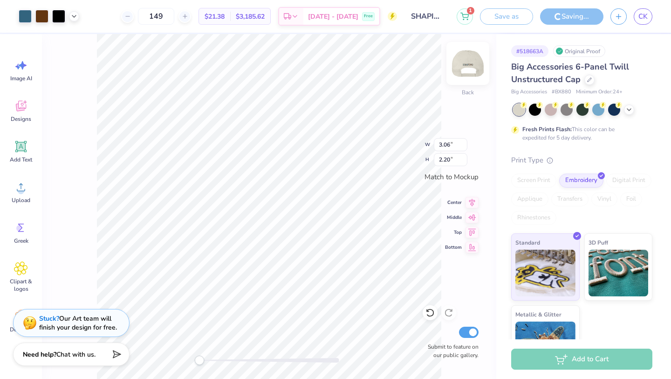
type input "2.83"
type input "2.04"
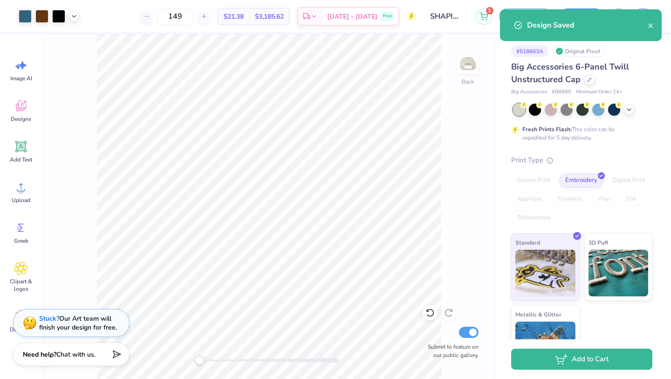
click at [655, 24] on div "Design Saved" at bounding box center [581, 25] width 162 height 32
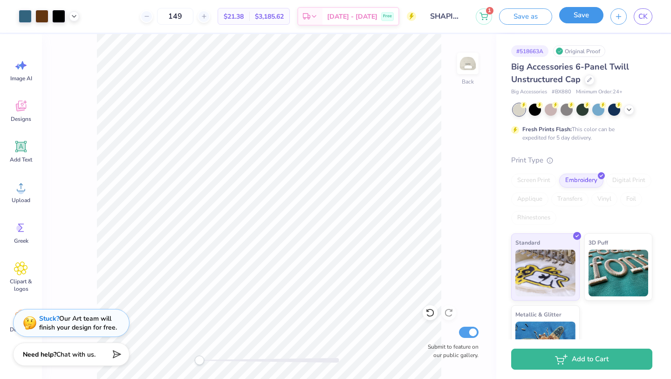
click at [590, 16] on button "Save" at bounding box center [582, 15] width 44 height 16
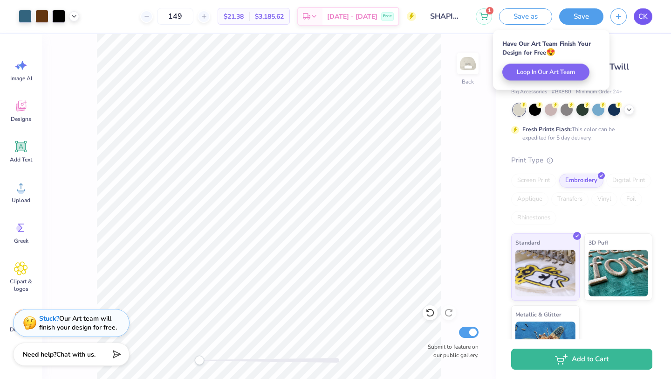
click at [647, 19] on span "CK" at bounding box center [643, 16] width 9 height 11
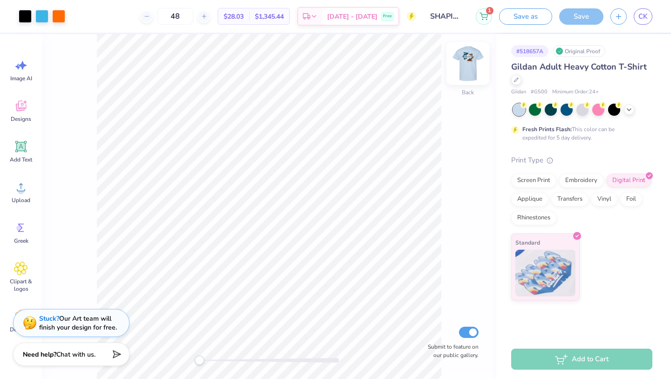
click at [469, 70] on img at bounding box center [468, 63] width 37 height 37
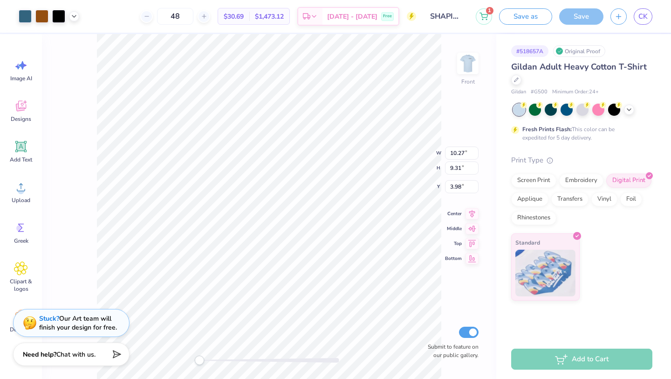
type input "10.90"
type input "9.88"
type input "10.25"
type input "9.29"
type input "3.89"
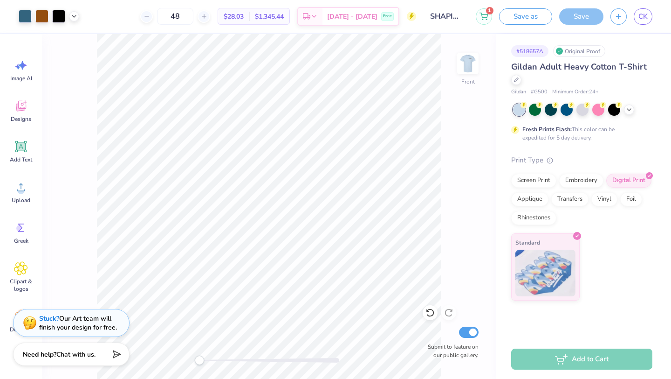
click at [626, 311] on div "# 518657A Original Proof Gildan Adult Heavy Cotton T-Shirt Gildan # G500 Minimu…" at bounding box center [584, 186] width 175 height 305
click at [580, 17] on div "Save" at bounding box center [582, 16] width 44 height 16
click at [489, 16] on button "1" at bounding box center [484, 15] width 16 height 16
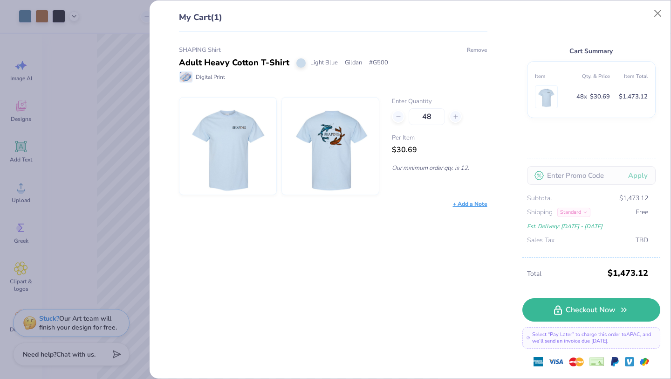
click at [476, 49] on button "Remove" at bounding box center [477, 50] width 21 height 8
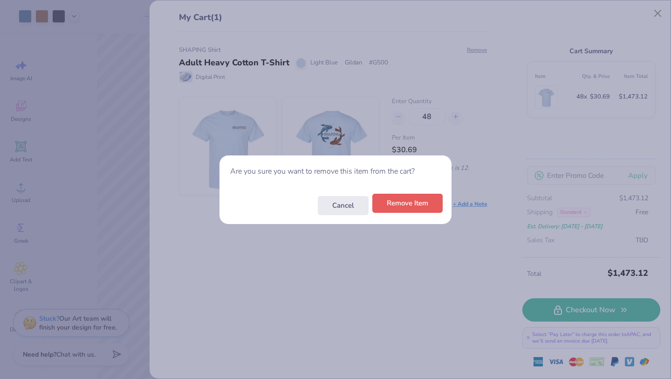
click at [405, 203] on button "Remove Item" at bounding box center [408, 203] width 70 height 19
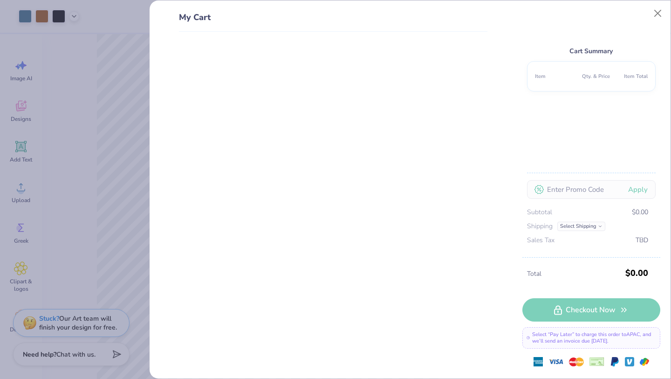
click at [119, 130] on div "My Cart Cart Summary Item Qty. & Price Item Total Apply Subtotal $0.00 Shipping…" at bounding box center [335, 189] width 671 height 379
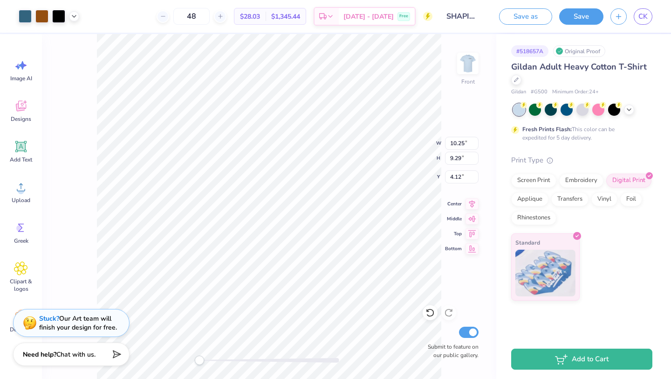
type input "8.95"
type input "8.12"
type input "4.14"
type input "9.19"
type input "8.33"
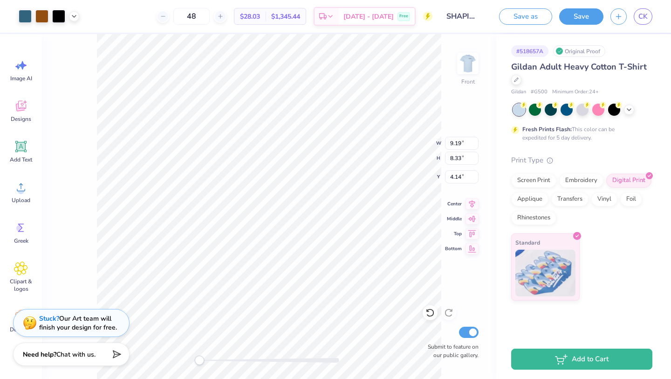
type input "9.64"
type input "8.73"
type input "3.90"
click at [576, 19] on button "Save" at bounding box center [582, 15] width 44 height 16
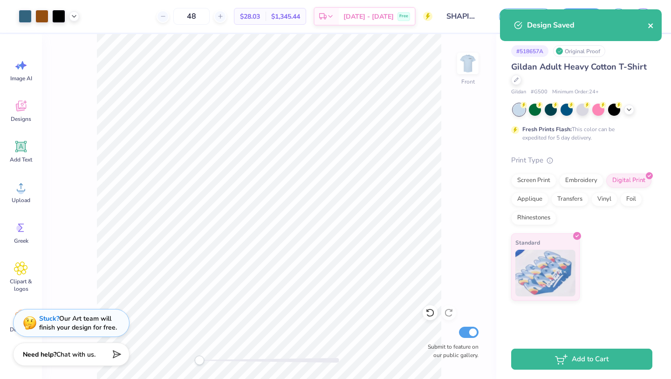
click at [648, 23] on icon "close" at bounding box center [651, 25] width 7 height 7
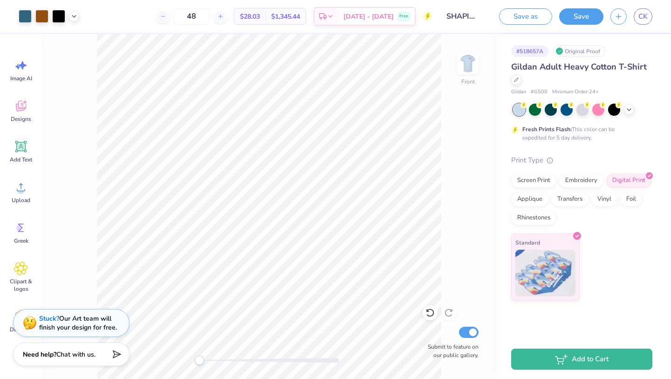
click at [644, 17] on div "Art colors 48 $28.03 Per Item $1,345.44 Total Est. Delivery Sep 23 - 26 Free De…" at bounding box center [335, 189] width 671 height 379
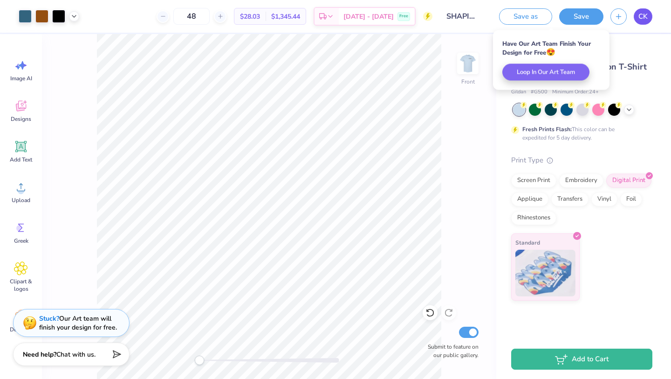
click at [648, 15] on span "CK" at bounding box center [643, 16] width 9 height 11
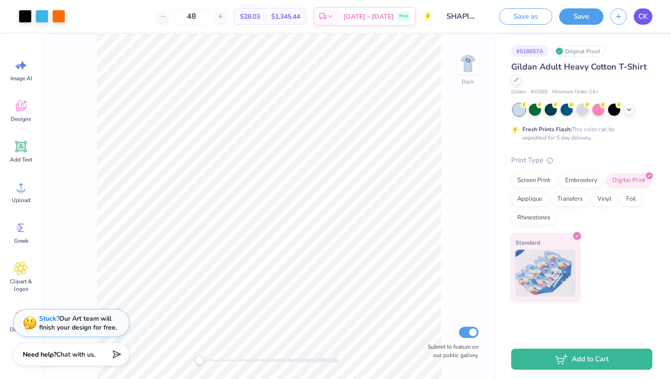
click at [640, 14] on span "CK" at bounding box center [643, 16] width 9 height 11
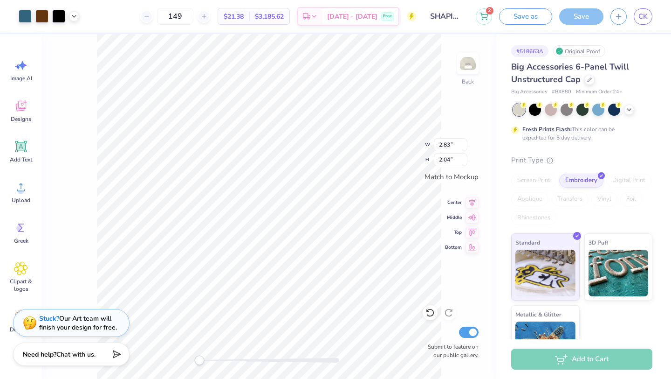
type input "2.75"
type input "1.97"
click at [477, 151] on div "Back Submit to feature on our public gallery." at bounding box center [269, 206] width 455 height 345
click at [567, 21] on div "Save" at bounding box center [582, 16] width 44 height 16
click at [485, 20] on button "2" at bounding box center [484, 15] width 16 height 16
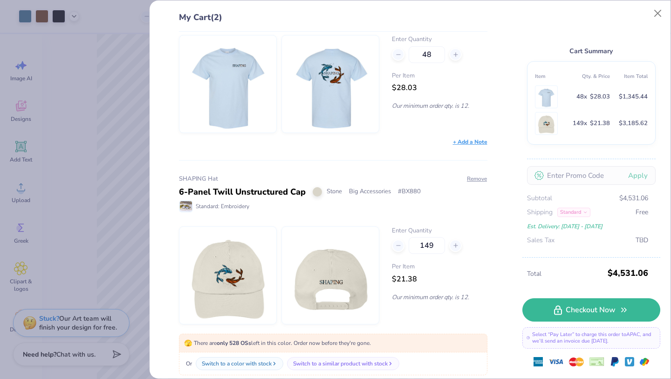
scroll to position [81, 0]
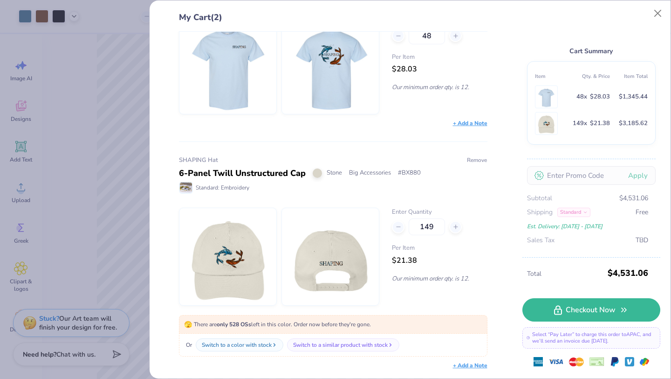
click at [475, 159] on button "Remove" at bounding box center [477, 160] width 21 height 8
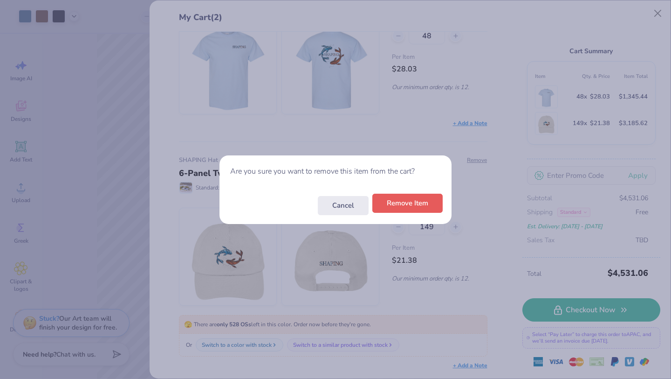
click at [414, 209] on button "Remove Item" at bounding box center [408, 203] width 70 height 19
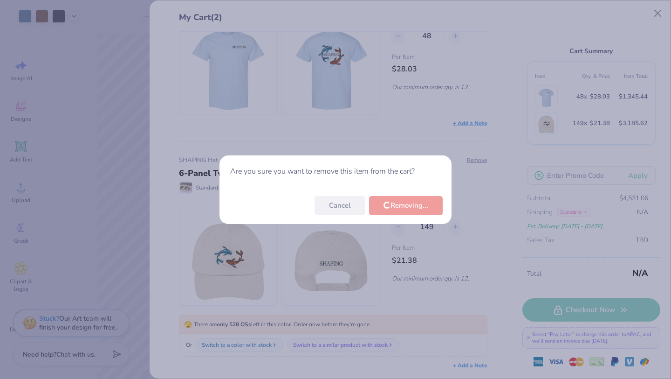
scroll to position [0, 0]
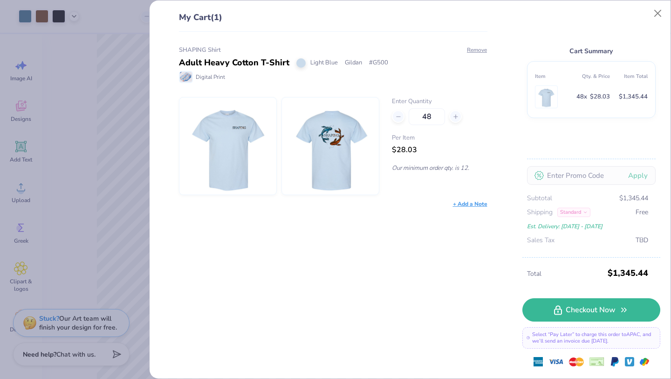
click at [122, 227] on div "My Cart (1) SHAPING Shirt Adult Heavy Cotton T-Shirt Light Blue Gildan # G500 D…" at bounding box center [335, 189] width 671 height 379
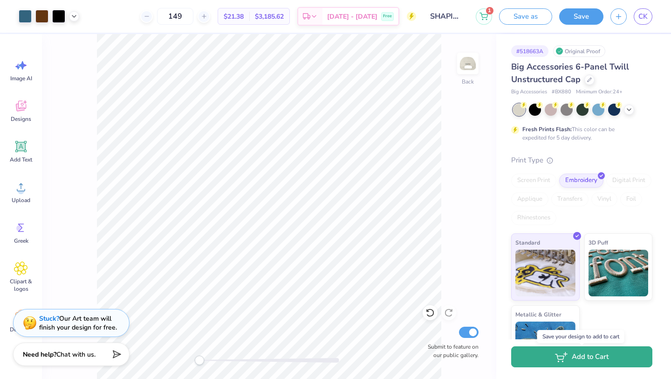
click at [575, 357] on button "Add to Cart" at bounding box center [582, 356] width 141 height 21
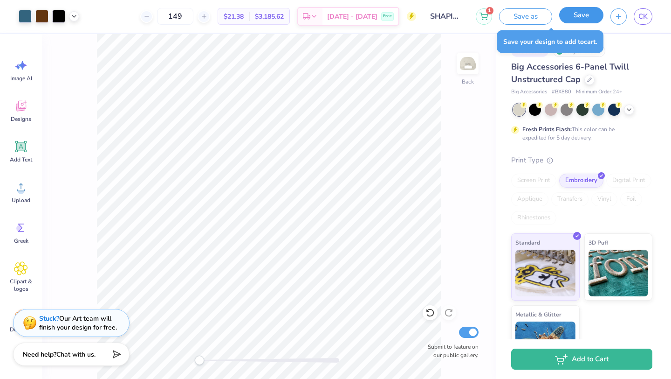
click at [584, 21] on button "Save" at bounding box center [582, 15] width 44 height 16
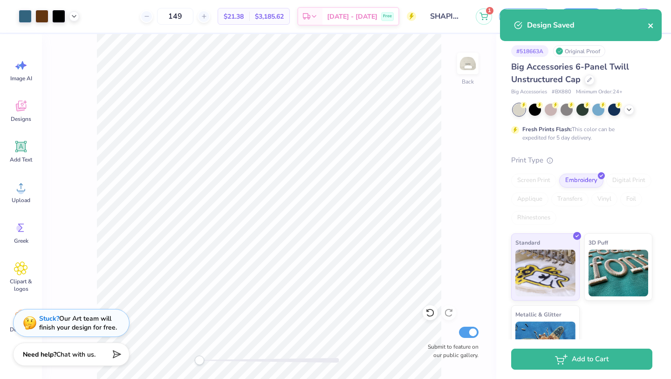
click at [650, 25] on icon "close" at bounding box center [651, 25] width 5 height 5
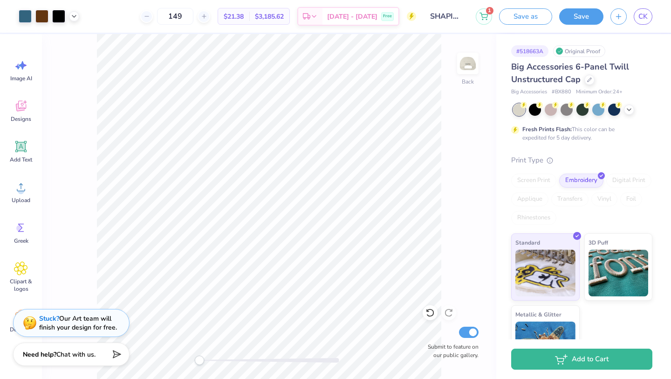
click at [649, 11] on div "Design Saved" at bounding box center [581, 9] width 166 height 4
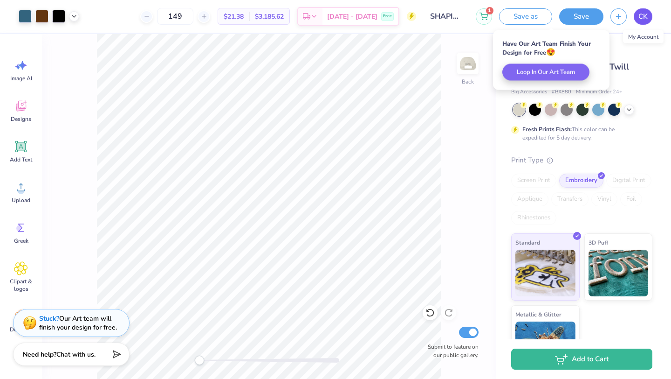
click at [642, 14] on span "CK" at bounding box center [643, 16] width 9 height 11
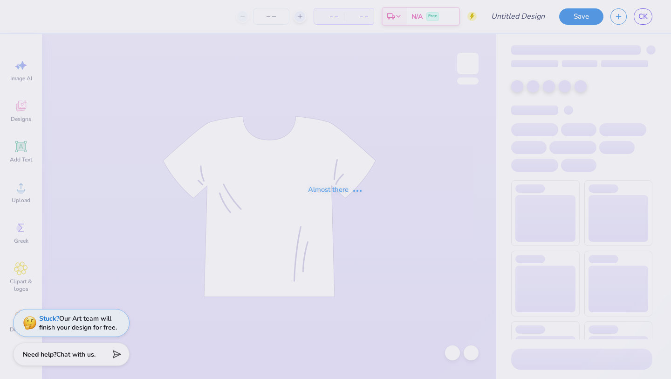
type input "SHAPING Shirt"
type input "48"
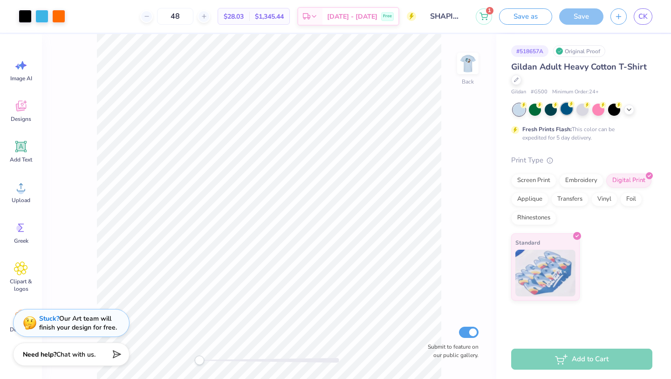
click at [567, 111] on div at bounding box center [567, 109] width 12 height 12
click at [630, 112] on div at bounding box center [629, 109] width 10 height 10
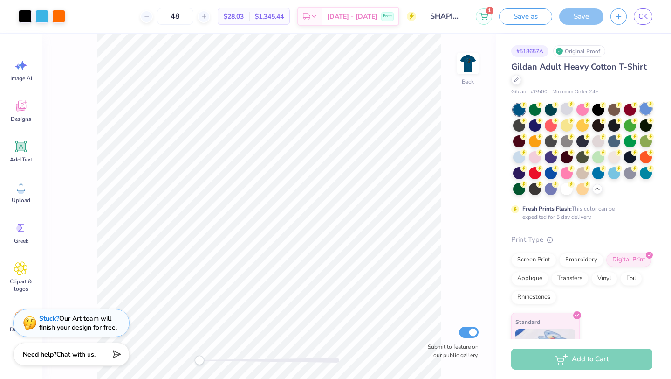
click at [648, 108] on div at bounding box center [646, 109] width 12 height 12
click at [613, 172] on div at bounding box center [615, 172] width 12 height 12
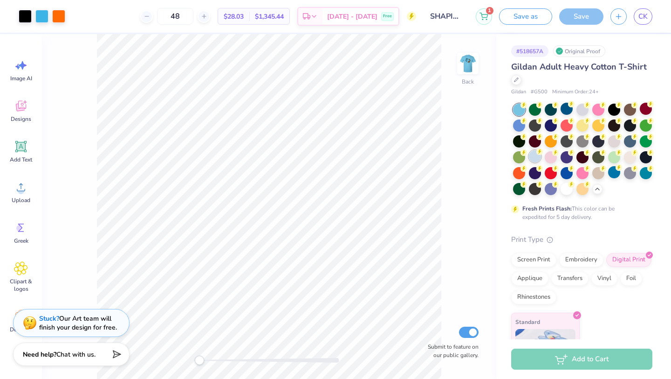
click at [535, 159] on div at bounding box center [535, 156] width 12 height 12
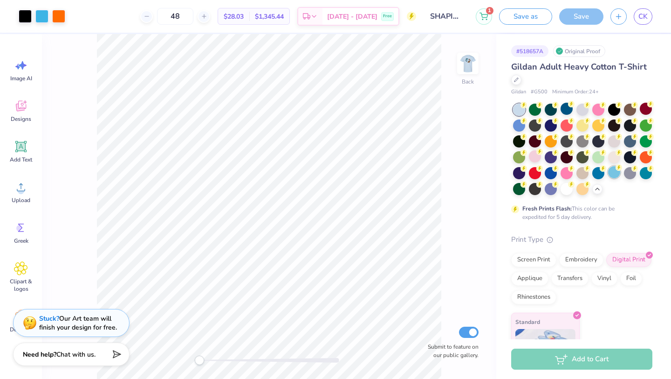
click at [614, 172] on div at bounding box center [615, 172] width 12 height 12
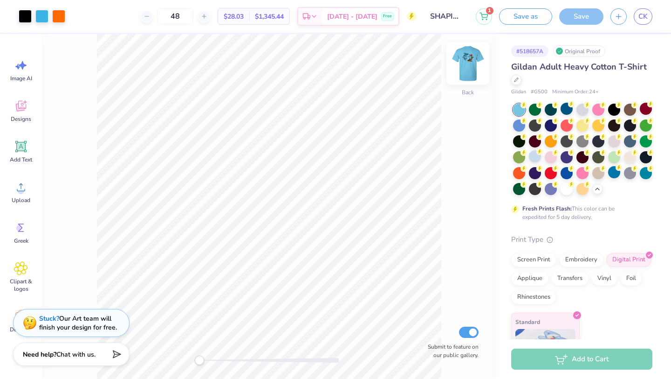
click at [461, 69] on img at bounding box center [468, 63] width 37 height 37
click at [465, 68] on img at bounding box center [468, 63] width 37 height 37
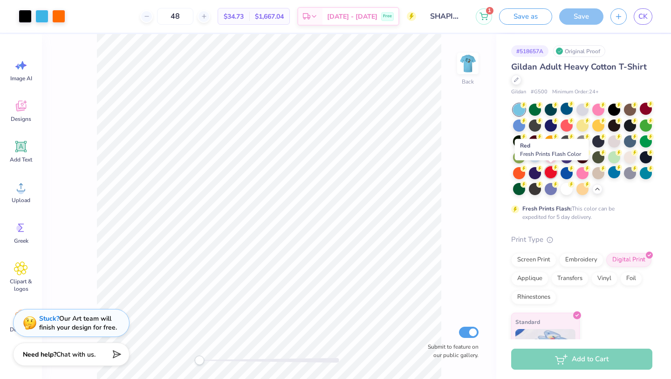
click at [550, 173] on div at bounding box center [551, 172] width 12 height 12
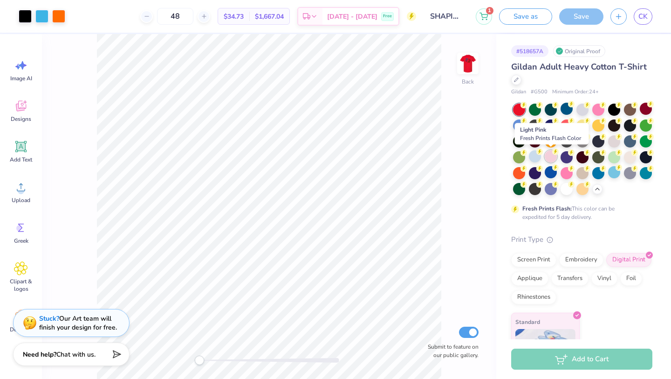
click at [549, 154] on div at bounding box center [551, 156] width 12 height 12
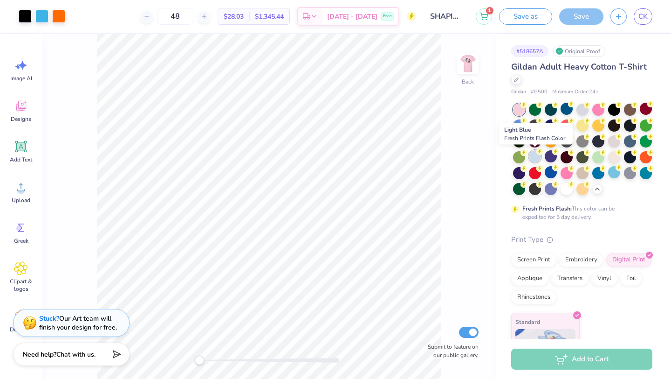
click at [534, 156] on div at bounding box center [535, 156] width 12 height 12
click at [547, 158] on div at bounding box center [551, 156] width 12 height 12
click at [518, 159] on div at bounding box center [519, 156] width 12 height 12
click at [534, 159] on div at bounding box center [535, 156] width 12 height 12
click at [521, 175] on div at bounding box center [519, 172] width 12 height 12
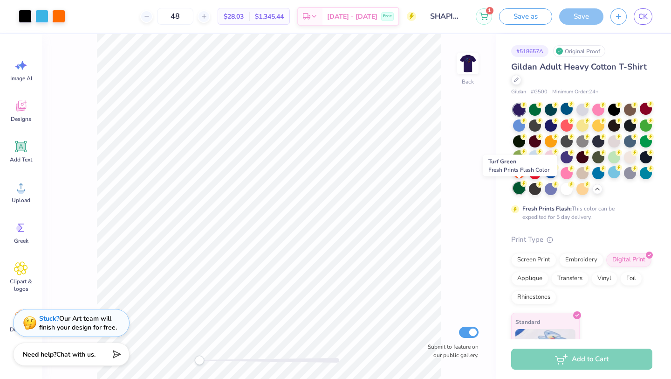
click at [519, 192] on div at bounding box center [519, 188] width 12 height 12
click at [534, 190] on div at bounding box center [535, 188] width 12 height 12
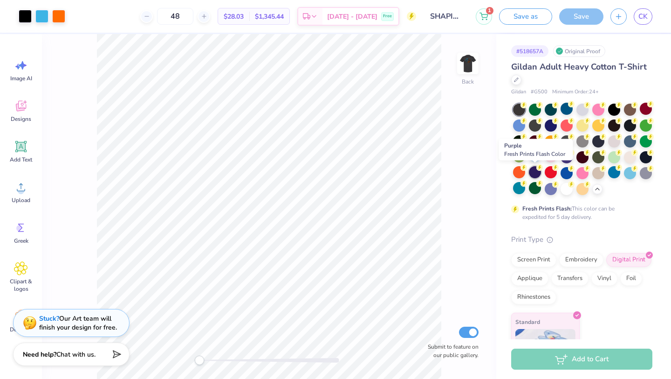
click at [536, 173] on div at bounding box center [535, 172] width 12 height 12
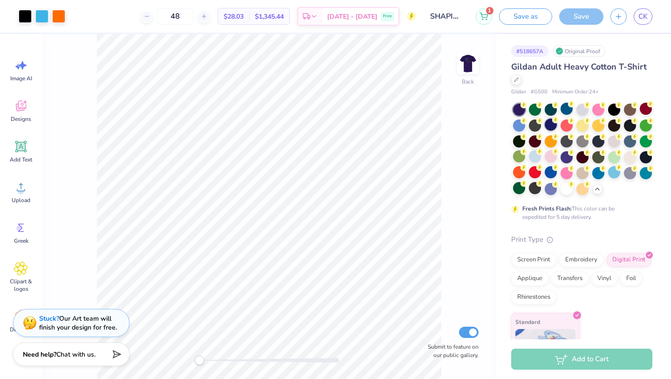
click at [551, 126] on div at bounding box center [551, 124] width 12 height 12
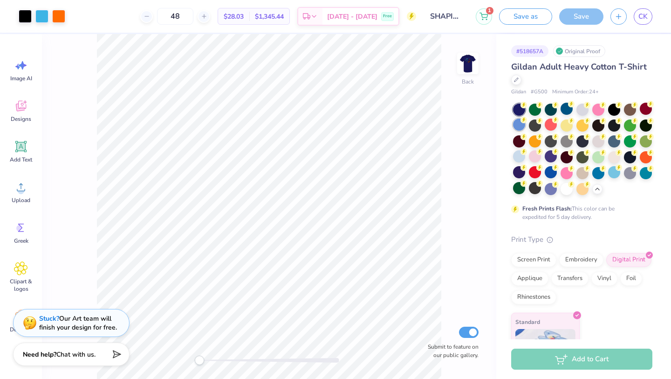
click at [523, 126] on div at bounding box center [519, 124] width 12 height 12
click at [519, 126] on div at bounding box center [519, 124] width 12 height 12
click at [615, 173] on div at bounding box center [615, 172] width 12 height 12
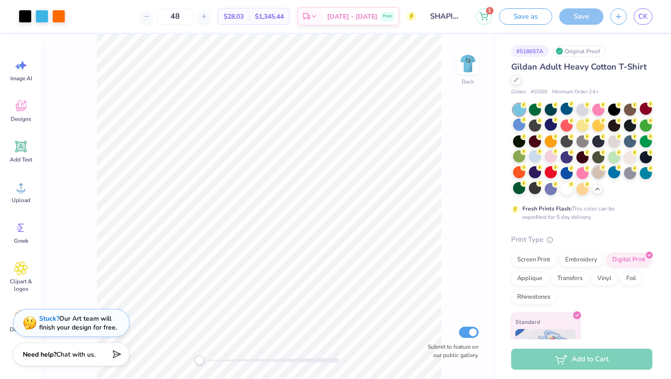
click at [600, 172] on div at bounding box center [599, 172] width 12 height 12
click at [644, 174] on div at bounding box center [646, 172] width 12 height 12
click at [464, 64] on img at bounding box center [468, 63] width 37 height 37
click at [466, 64] on img at bounding box center [468, 63] width 37 height 37
click at [582, 190] on div at bounding box center [583, 188] width 12 height 12
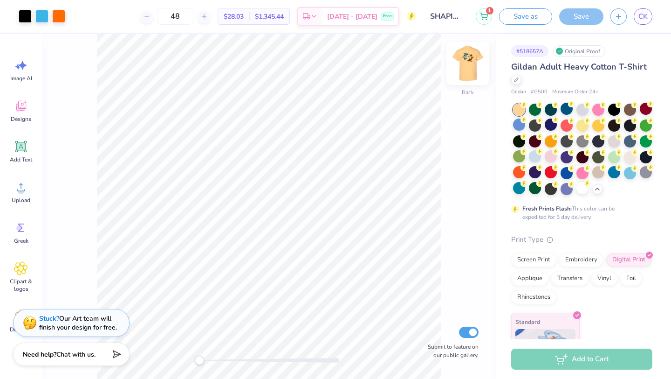
click at [468, 65] on img at bounding box center [468, 63] width 37 height 37
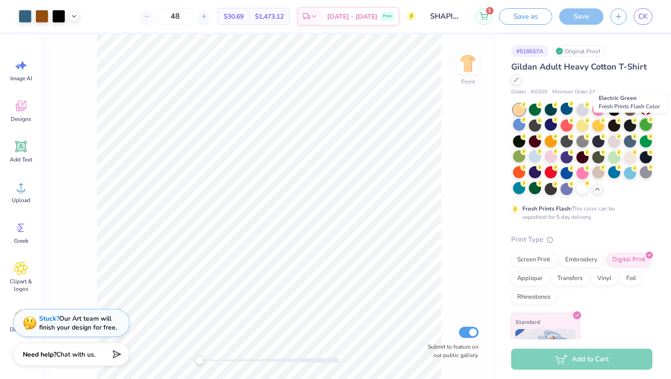
click at [651, 128] on div at bounding box center [646, 124] width 12 height 12
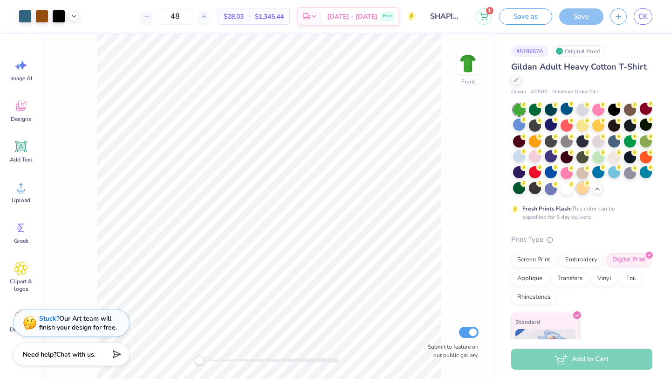
click at [584, 188] on div at bounding box center [583, 188] width 12 height 12
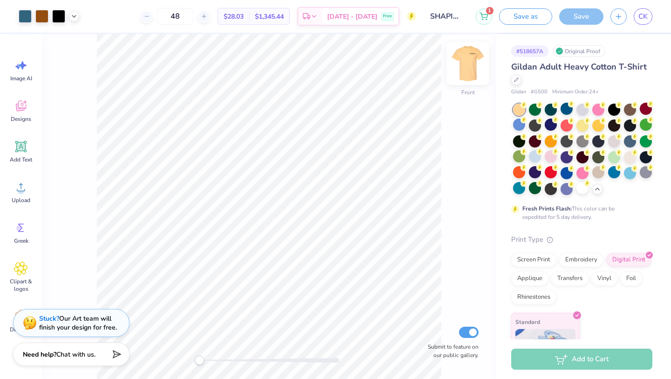
click at [459, 73] on img at bounding box center [468, 63] width 37 height 37
click at [533, 155] on div at bounding box center [535, 156] width 12 height 12
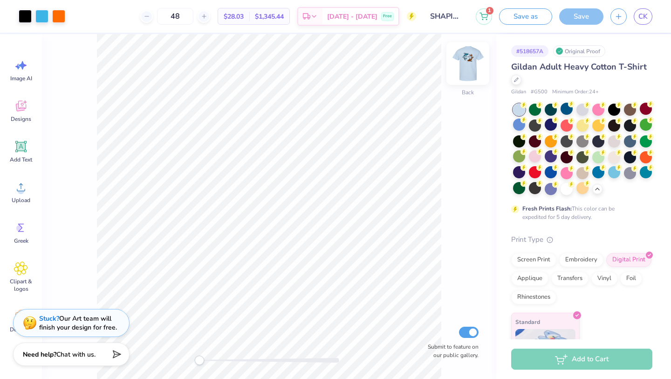
click at [466, 63] on img at bounding box center [468, 63] width 37 height 37
click at [647, 19] on span "CK" at bounding box center [643, 16] width 9 height 11
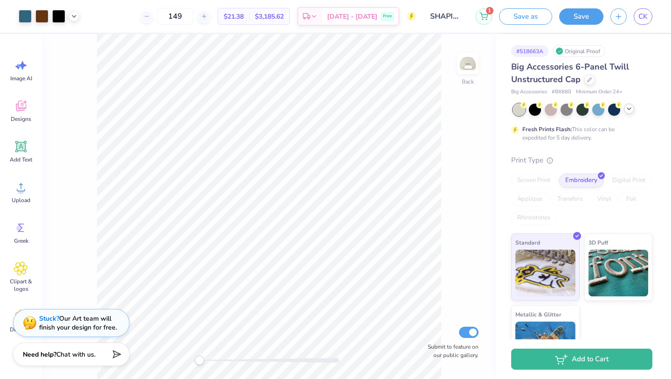
click at [629, 109] on polyline at bounding box center [630, 109] width 4 height 2
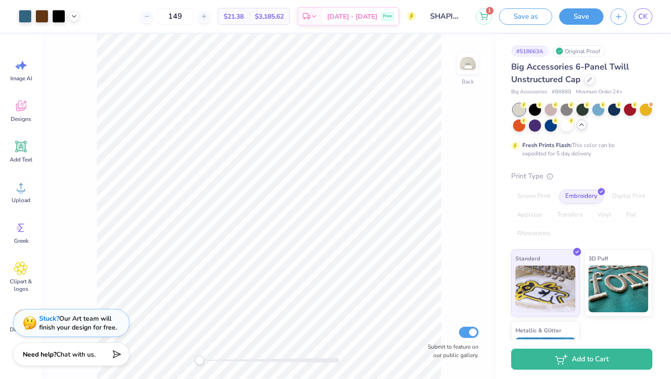
click at [628, 124] on div at bounding box center [582, 118] width 139 height 28
click at [640, 18] on span "CK" at bounding box center [643, 16] width 9 height 11
